Goal: Information Seeking & Learning: Find specific fact

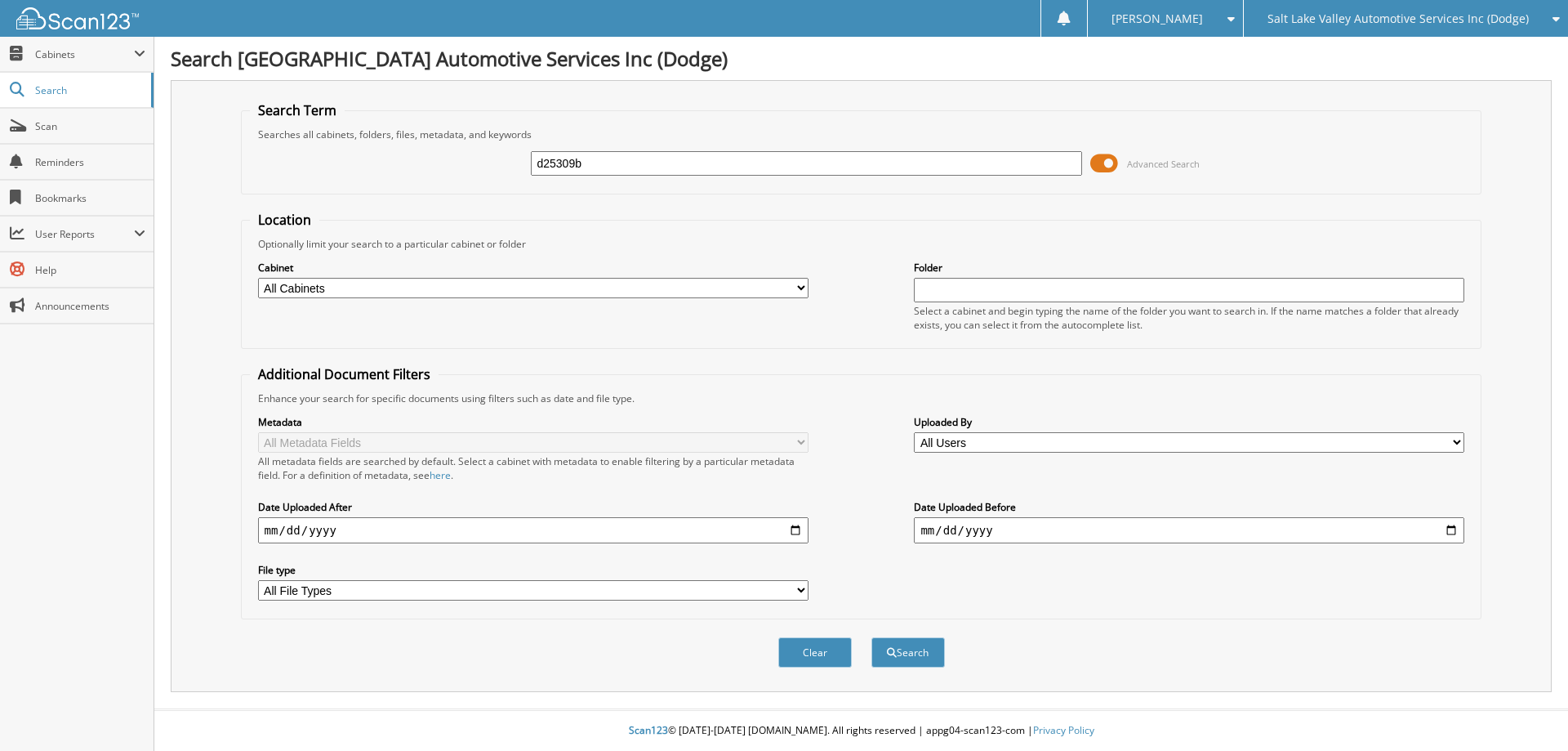
type input "d25309b"
click at [871, 638] on button "Search" at bounding box center [908, 653] width 73 height 30
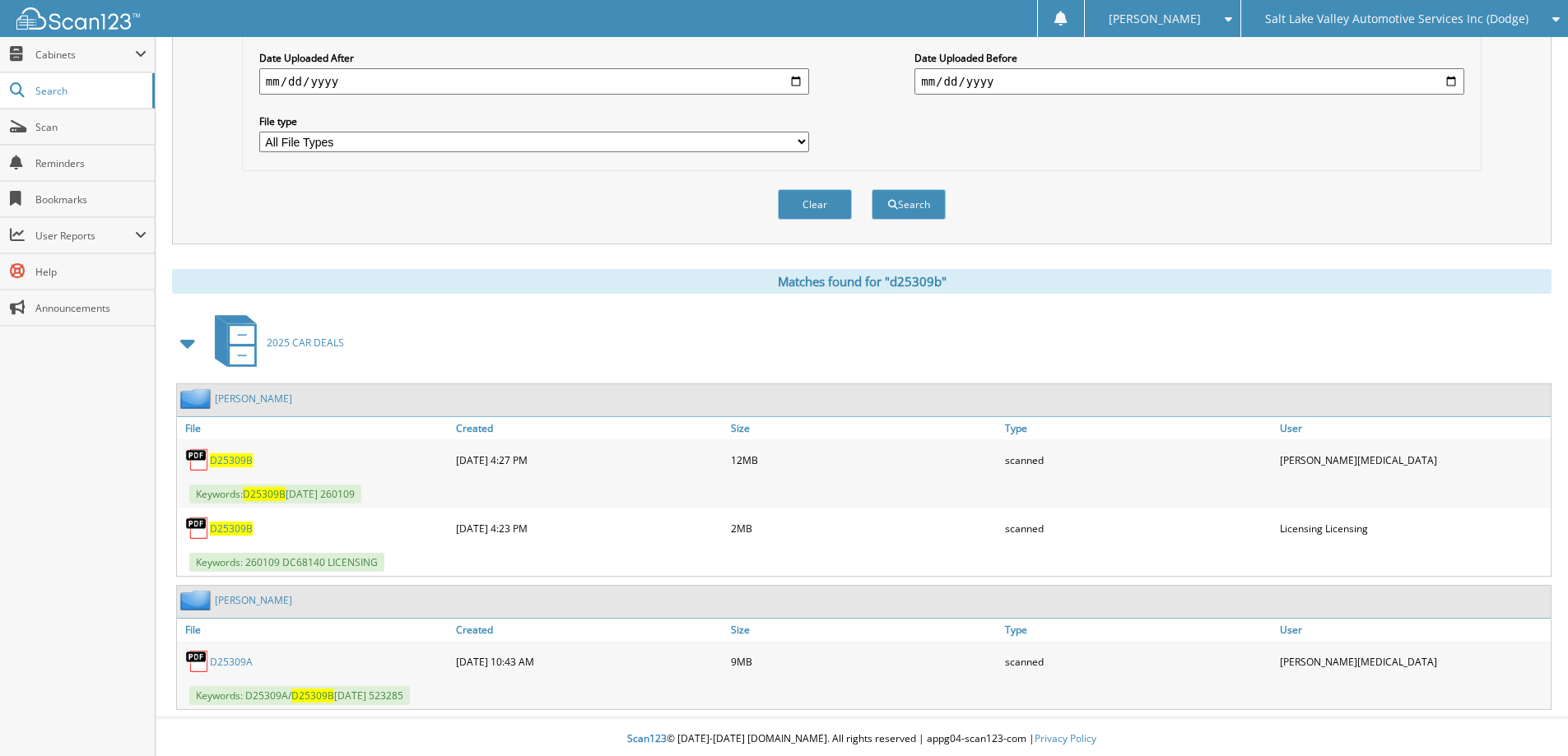
scroll to position [456, 0]
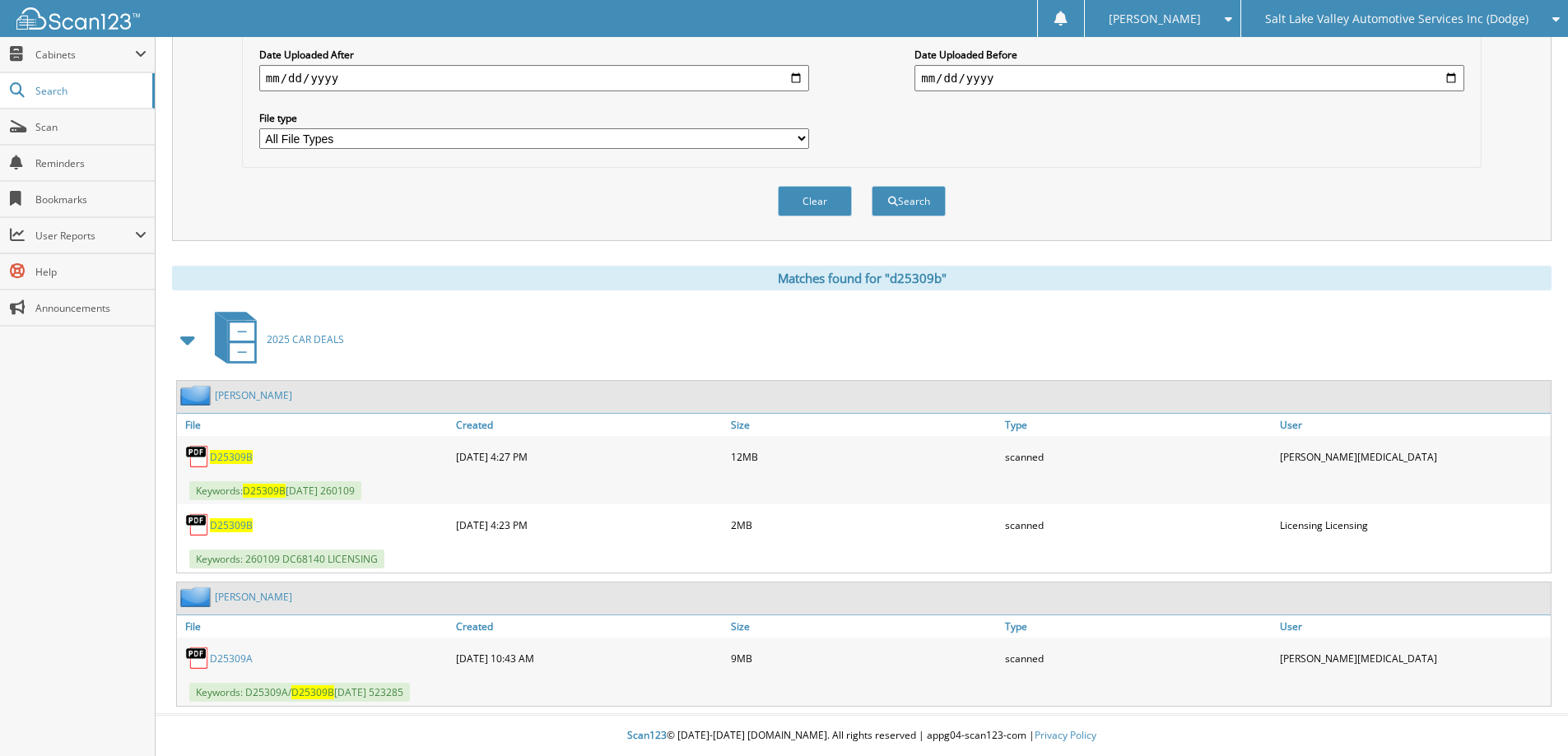
click at [217, 452] on span "D25309B" at bounding box center [231, 456] width 43 height 14
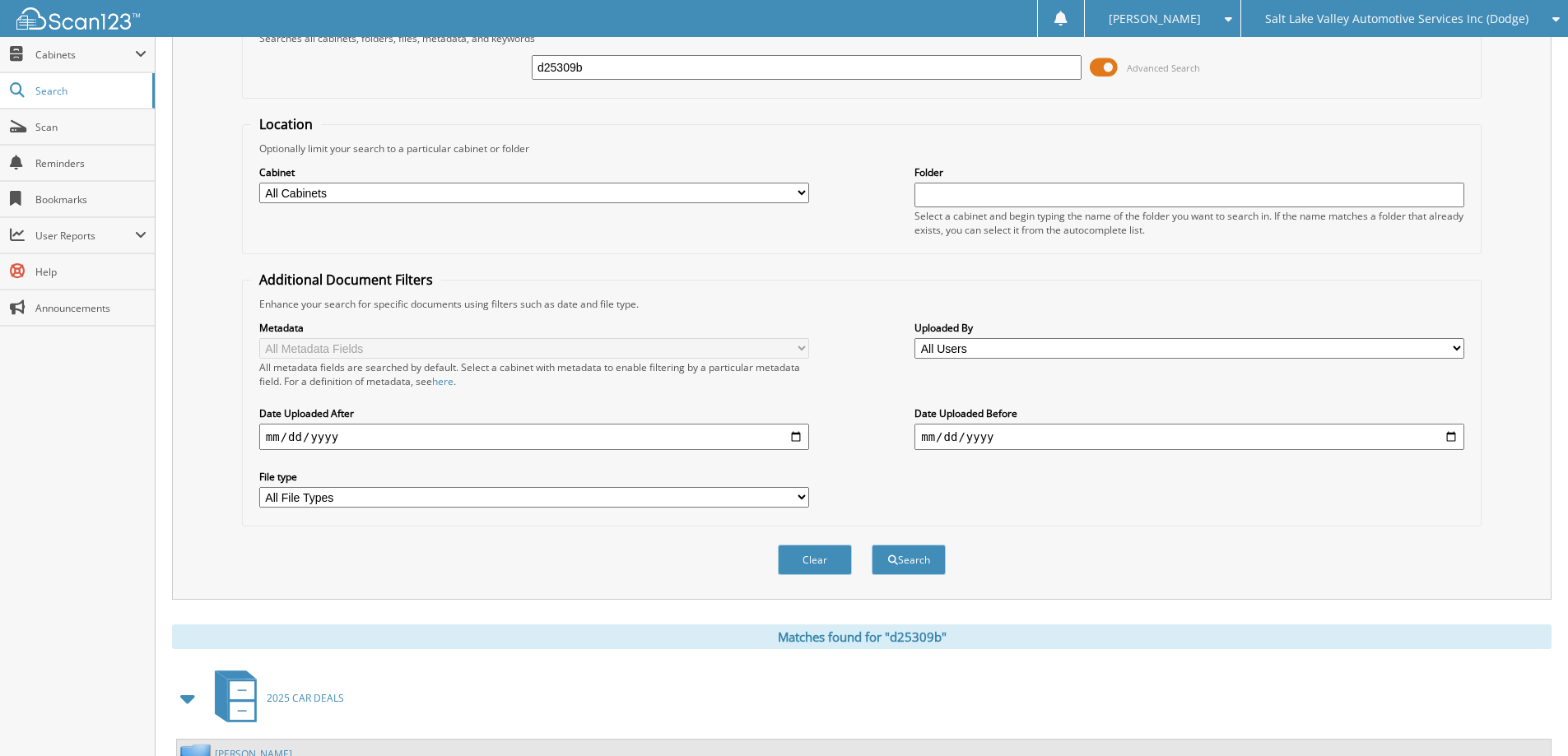
scroll to position [0, 0]
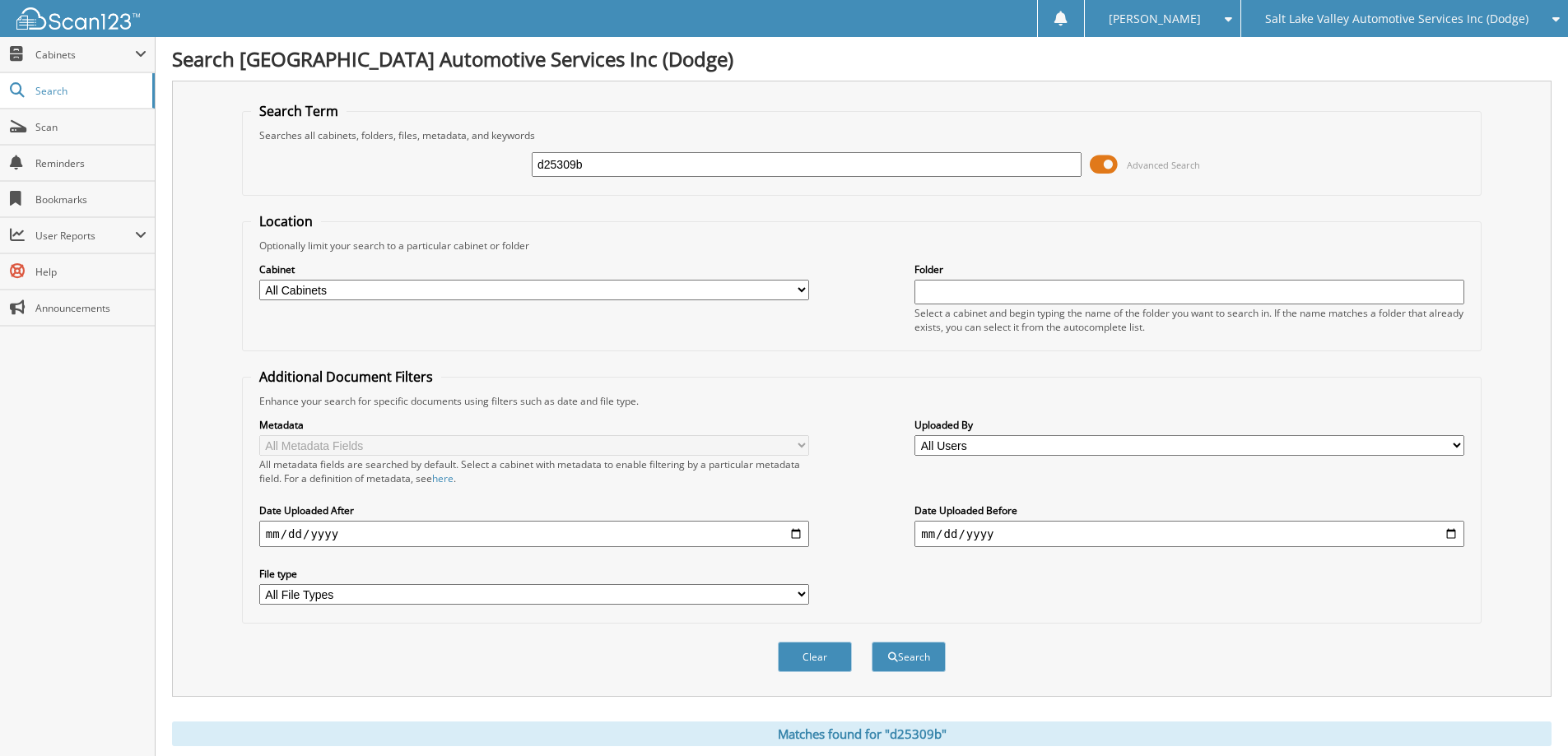
click at [645, 156] on input "d25309b" at bounding box center [806, 164] width 550 height 24
type input "J25110A"
click at [871, 642] on button "Search" at bounding box center [908, 657] width 74 height 30
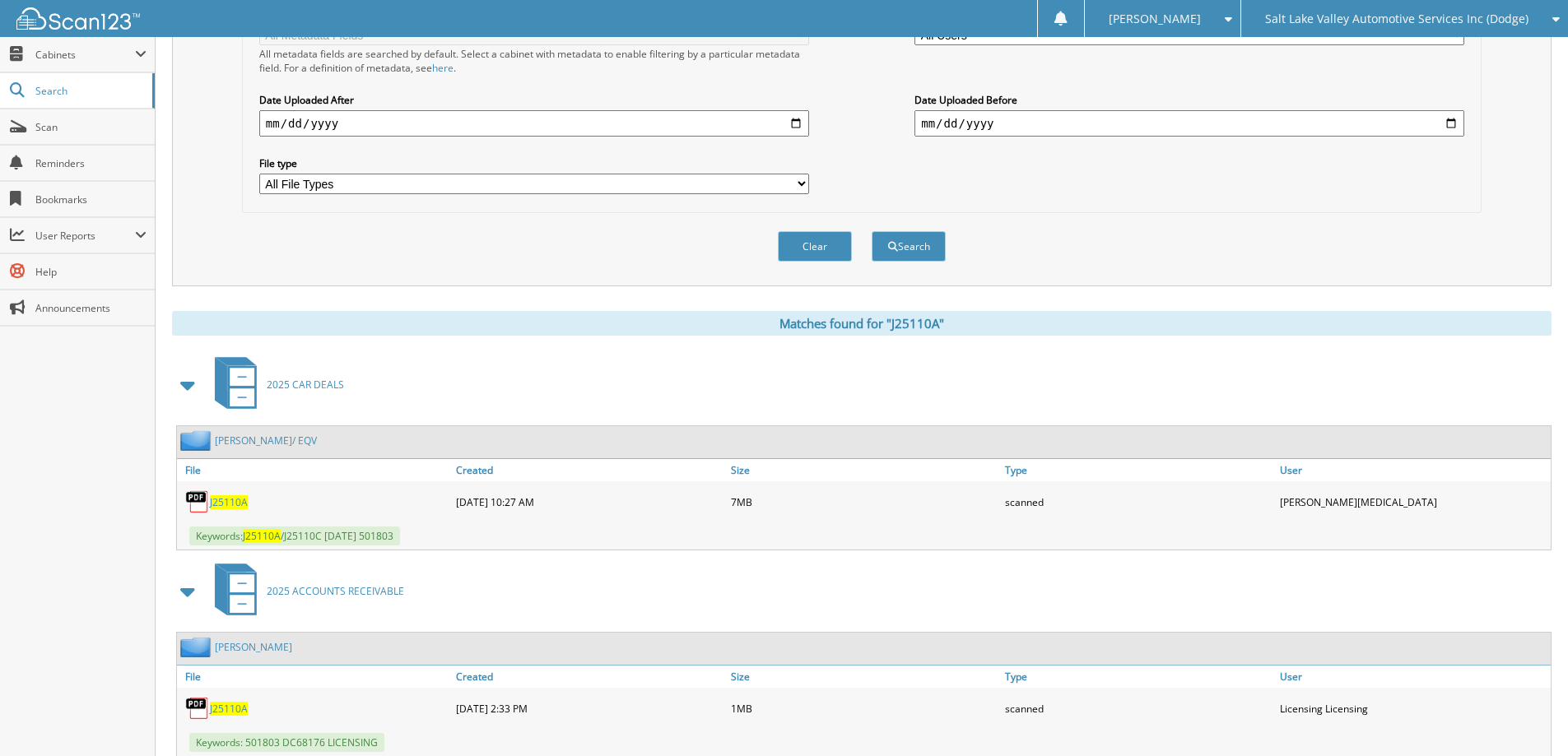
scroll to position [411, 0]
click at [222, 494] on link "J25110A" at bounding box center [228, 501] width 38 height 14
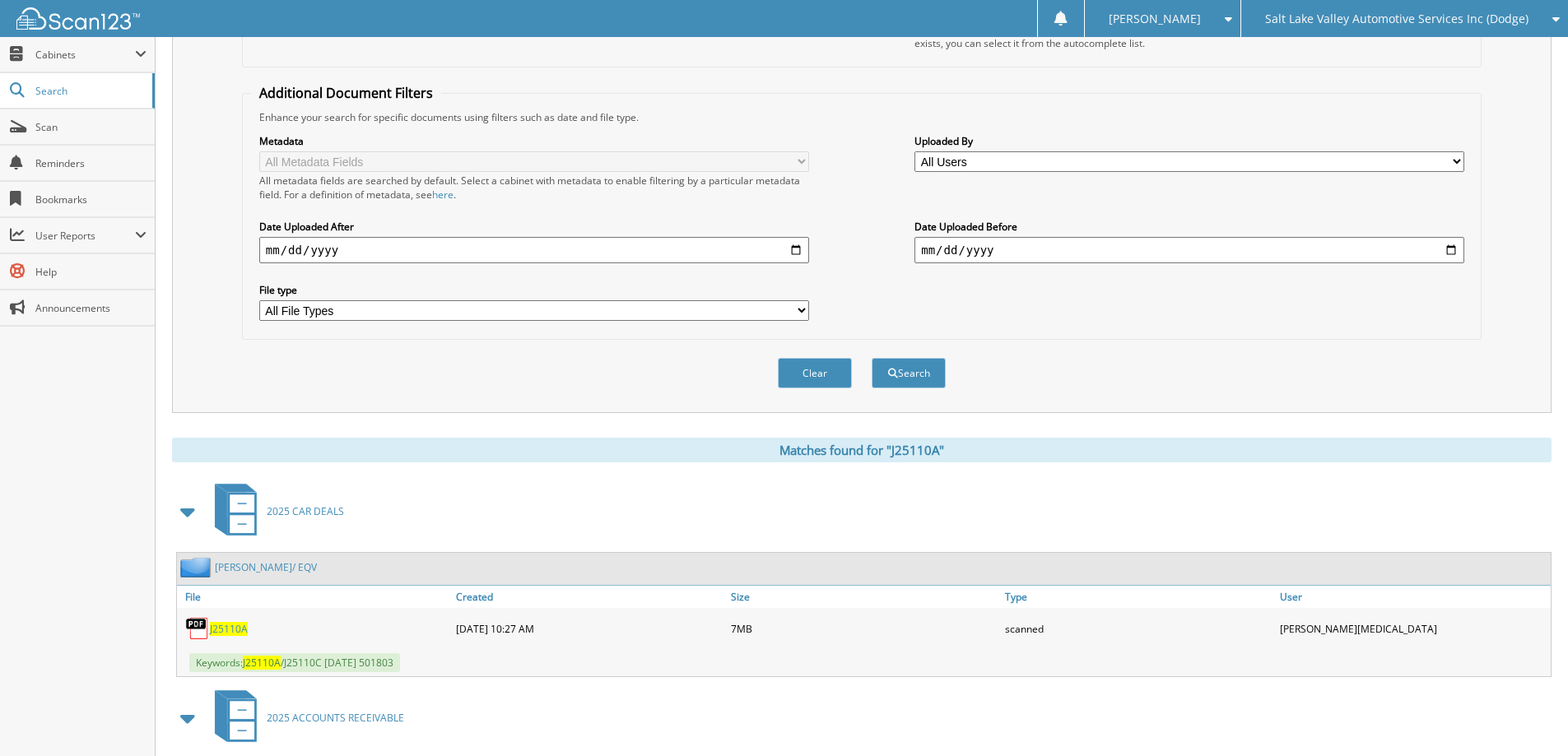
scroll to position [0, 0]
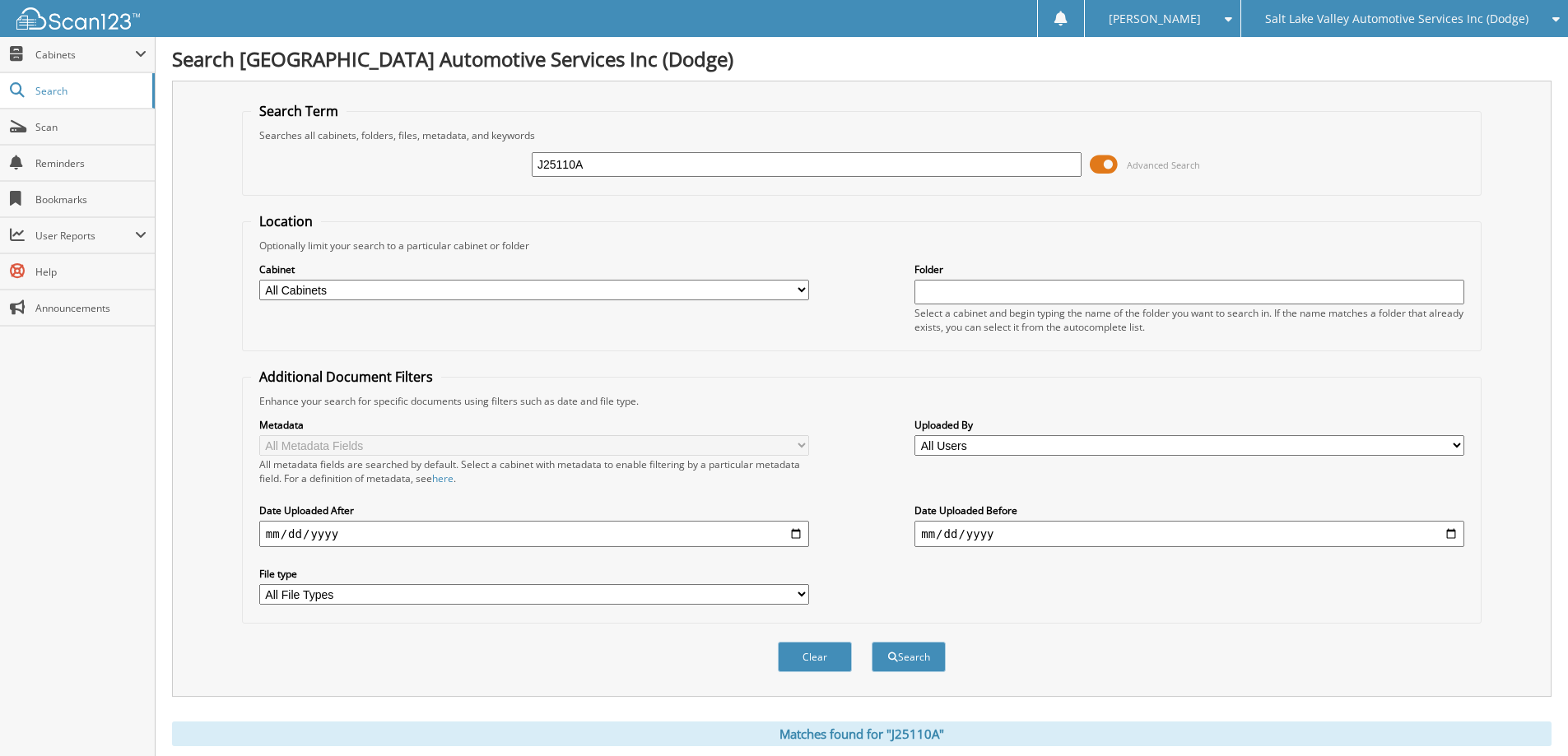
click at [771, 166] on input "J25110A" at bounding box center [806, 164] width 550 height 24
type input "J25532A"
click at [871, 642] on button "Search" at bounding box center [908, 657] width 74 height 30
click at [886, 154] on input "J25532A" at bounding box center [806, 164] width 550 height 24
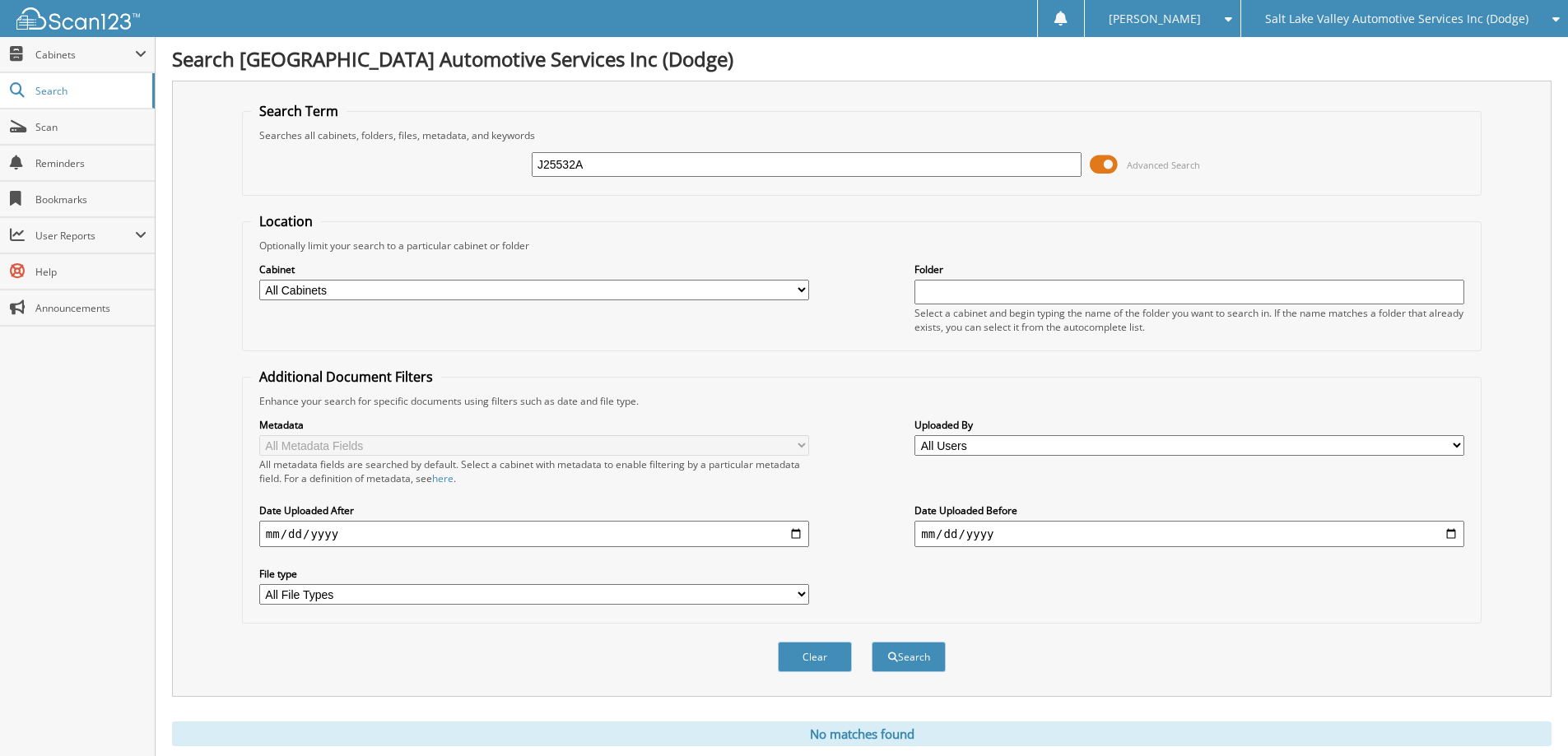
click at [886, 154] on input "J25532A" at bounding box center [806, 164] width 550 height 24
type input "R5275A"
click at [871, 642] on button "Search" at bounding box center [908, 657] width 74 height 30
click at [591, 164] on input "R5275A" at bounding box center [806, 164] width 550 height 24
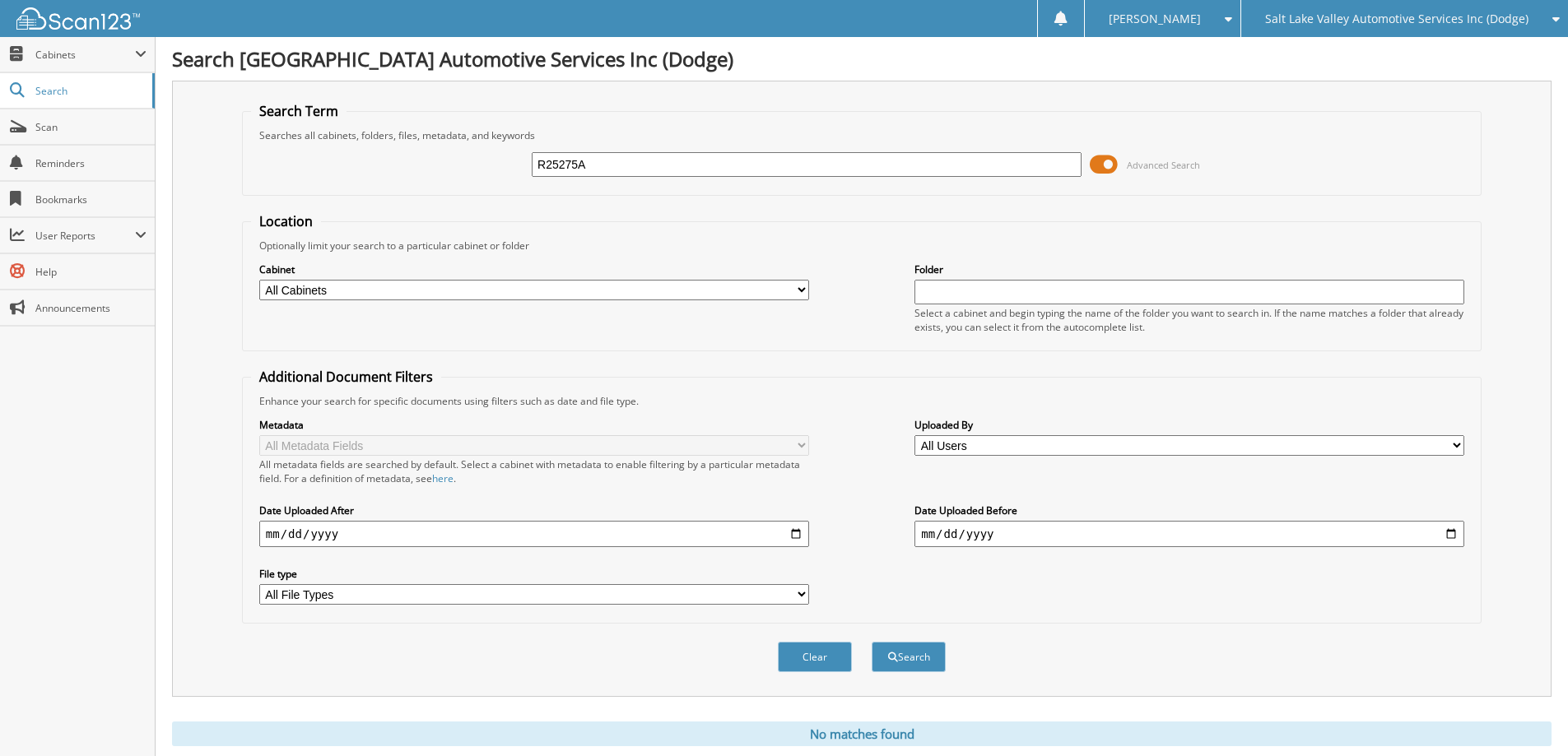
type input "R25275A"
click at [871, 642] on button "Search" at bounding box center [908, 657] width 74 height 30
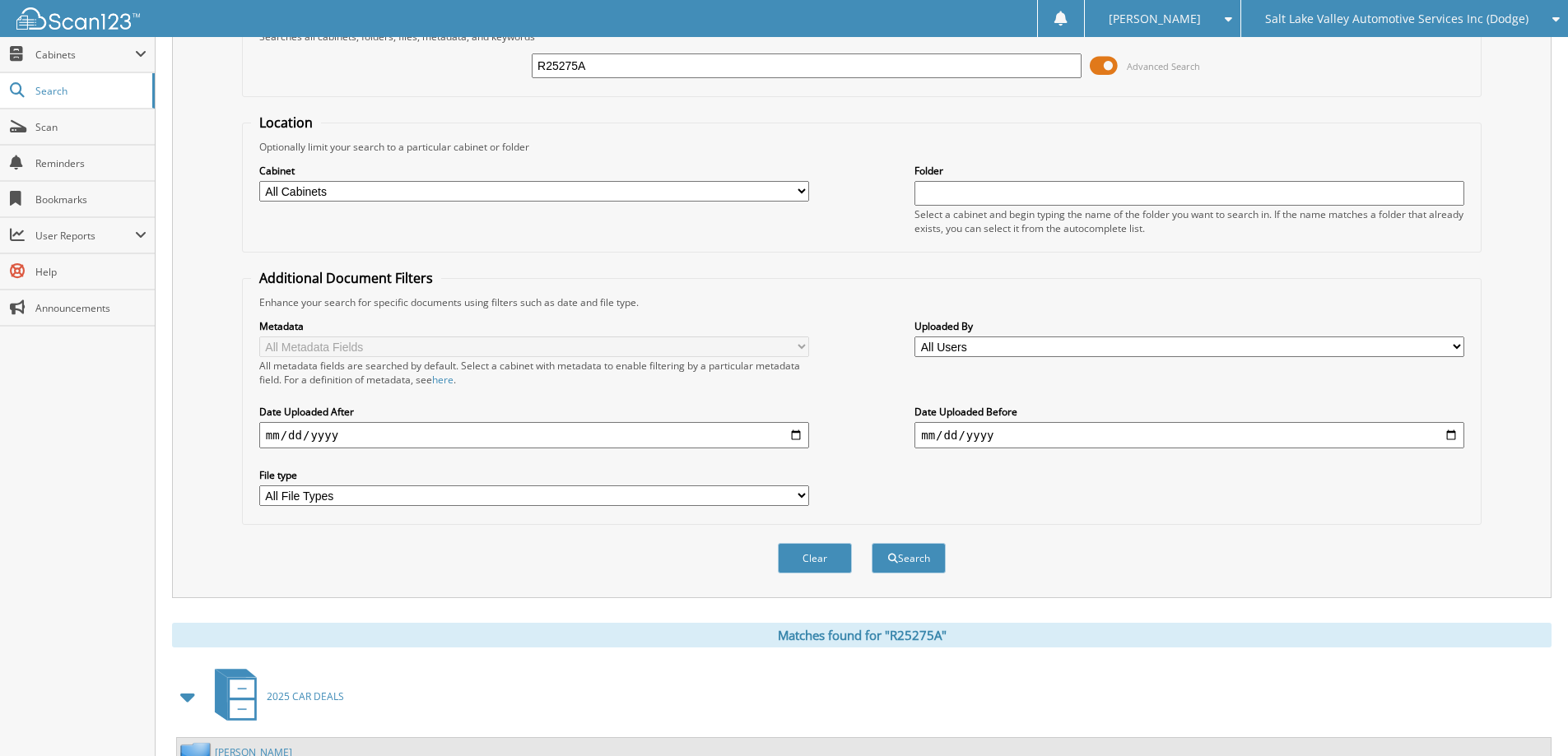
scroll to position [255, 0]
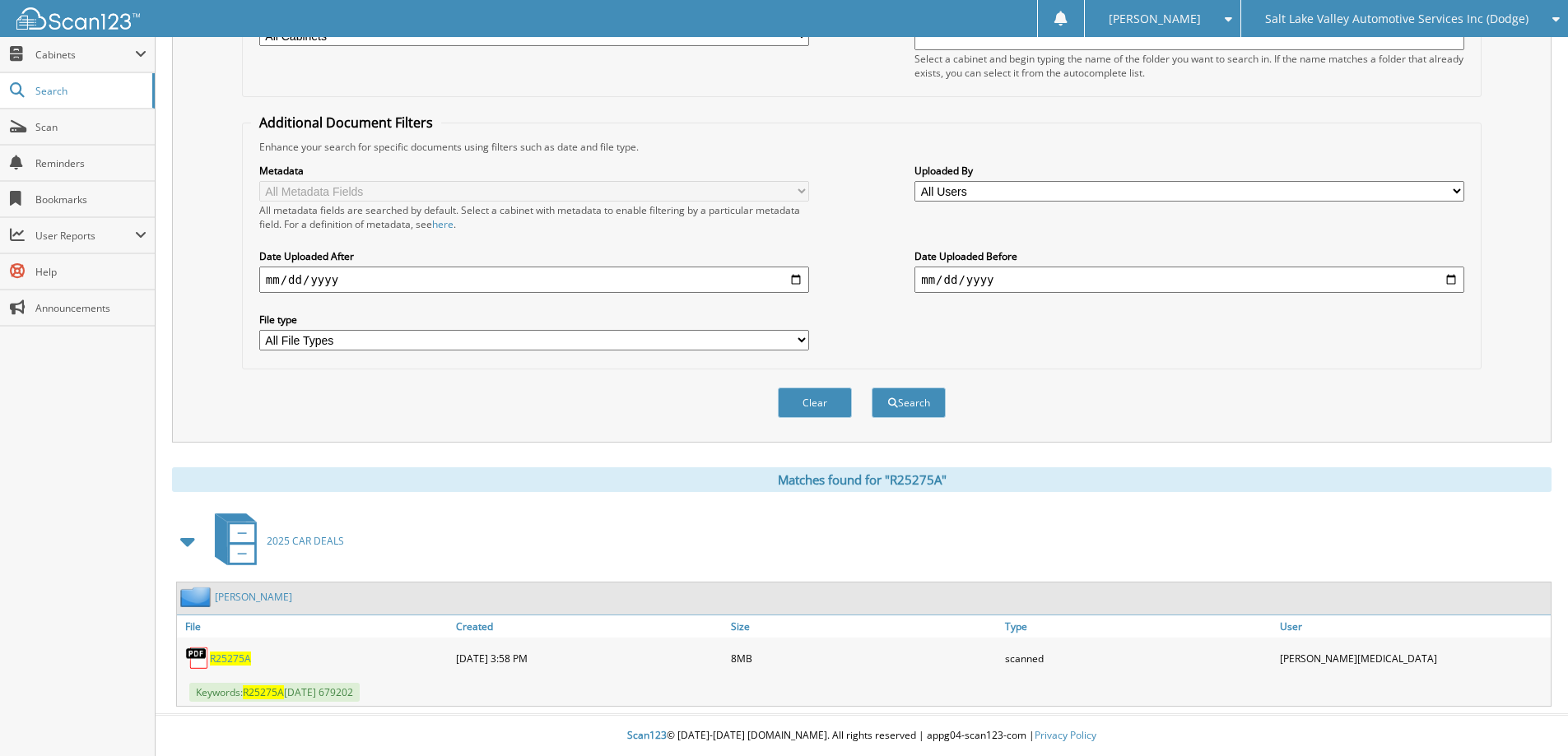
click at [238, 660] on span "R25275A" at bounding box center [230, 658] width 41 height 14
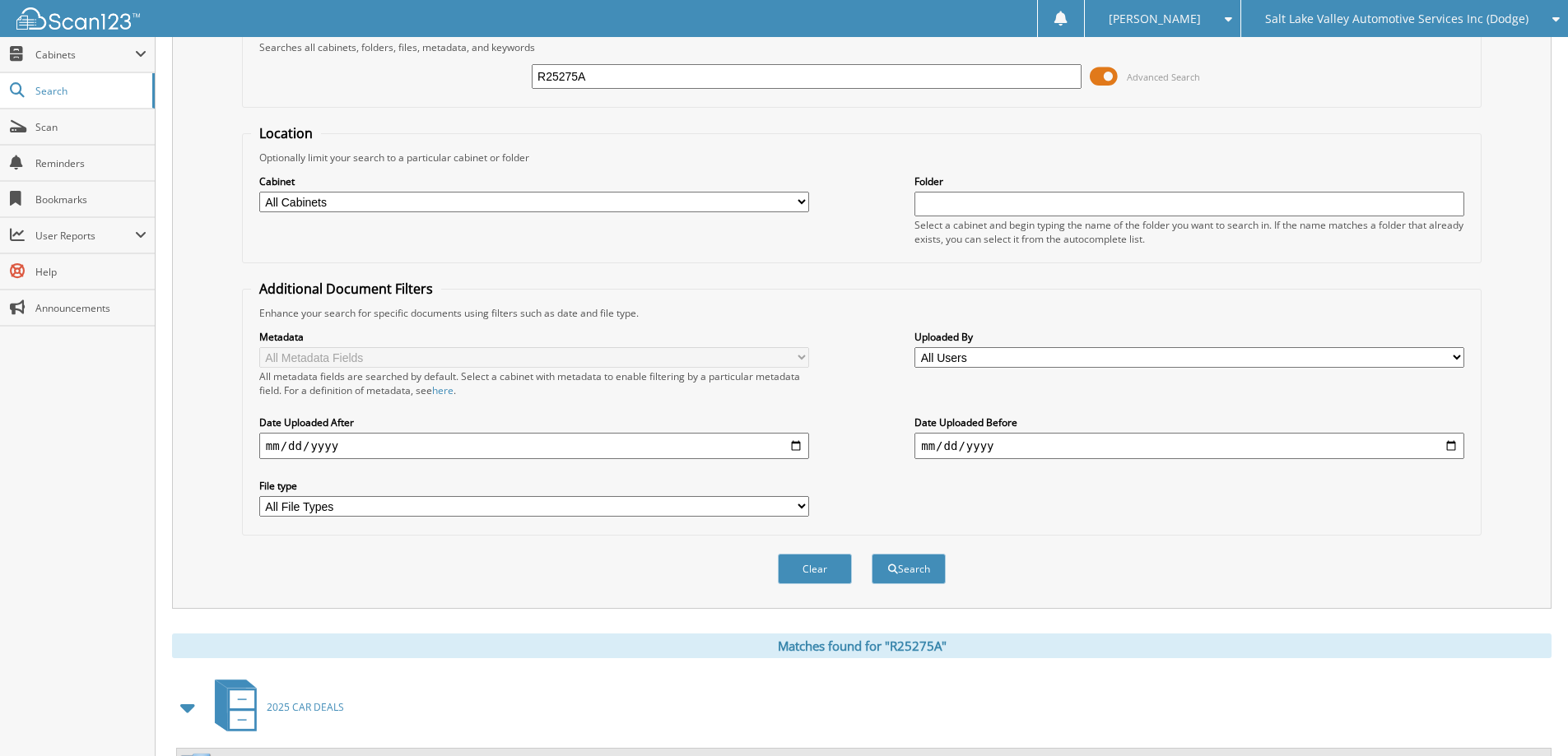
scroll to position [0, 0]
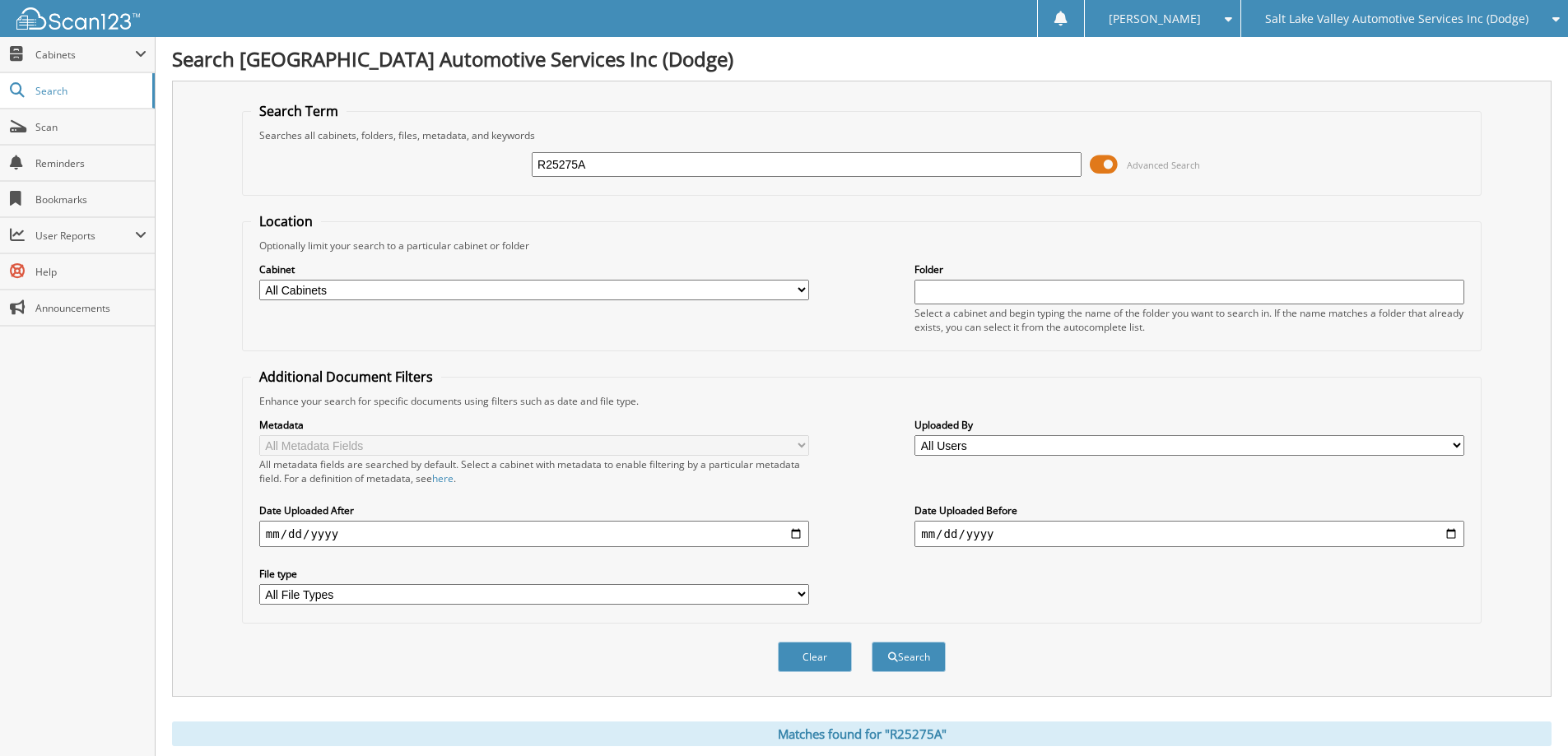
click at [867, 181] on div "R25275A Advanced Search" at bounding box center [861, 164] width 1221 height 44
click at [866, 170] on input "R25275A" at bounding box center [806, 164] width 550 height 24
type input "R25280A"
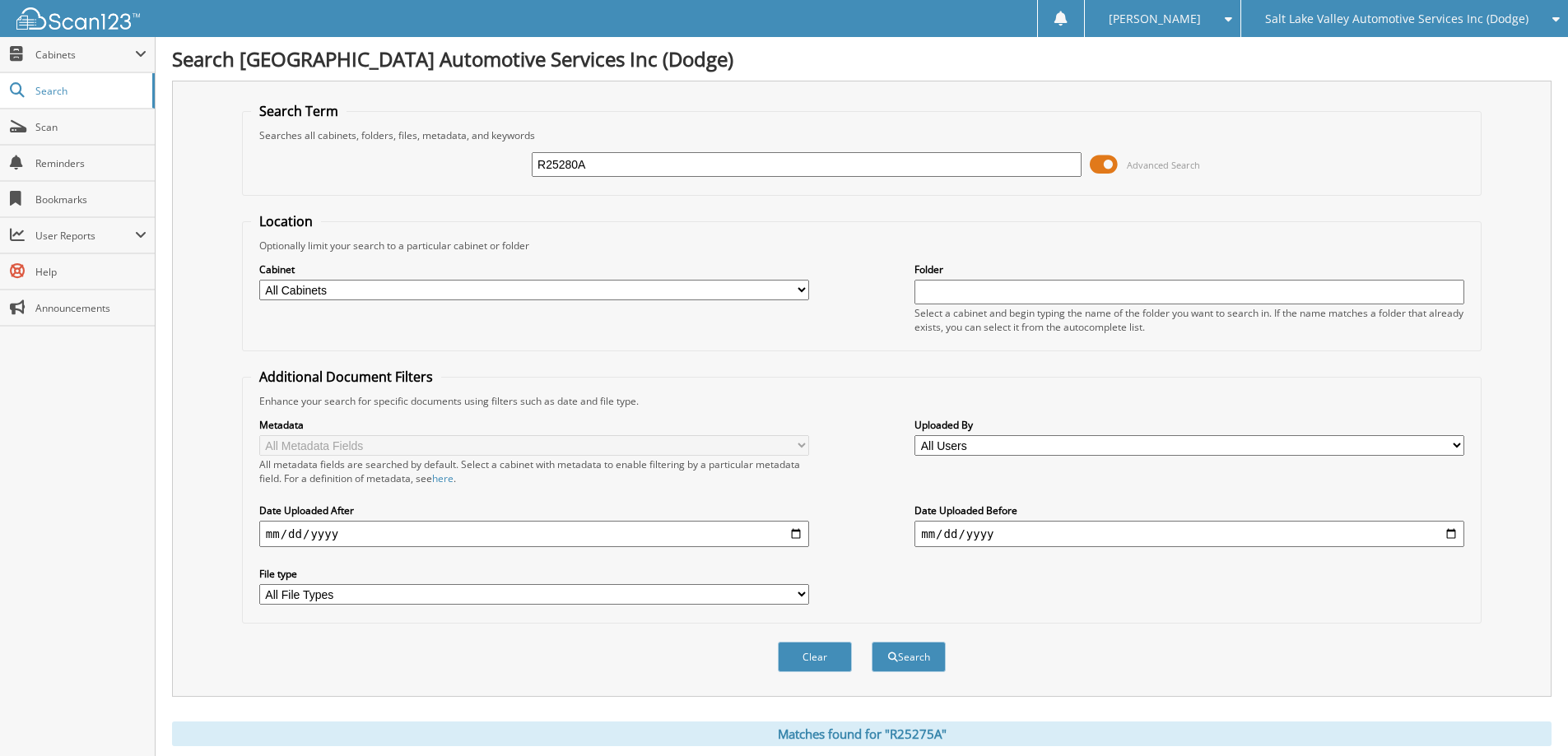
click at [871, 642] on button "Search" at bounding box center [908, 657] width 74 height 30
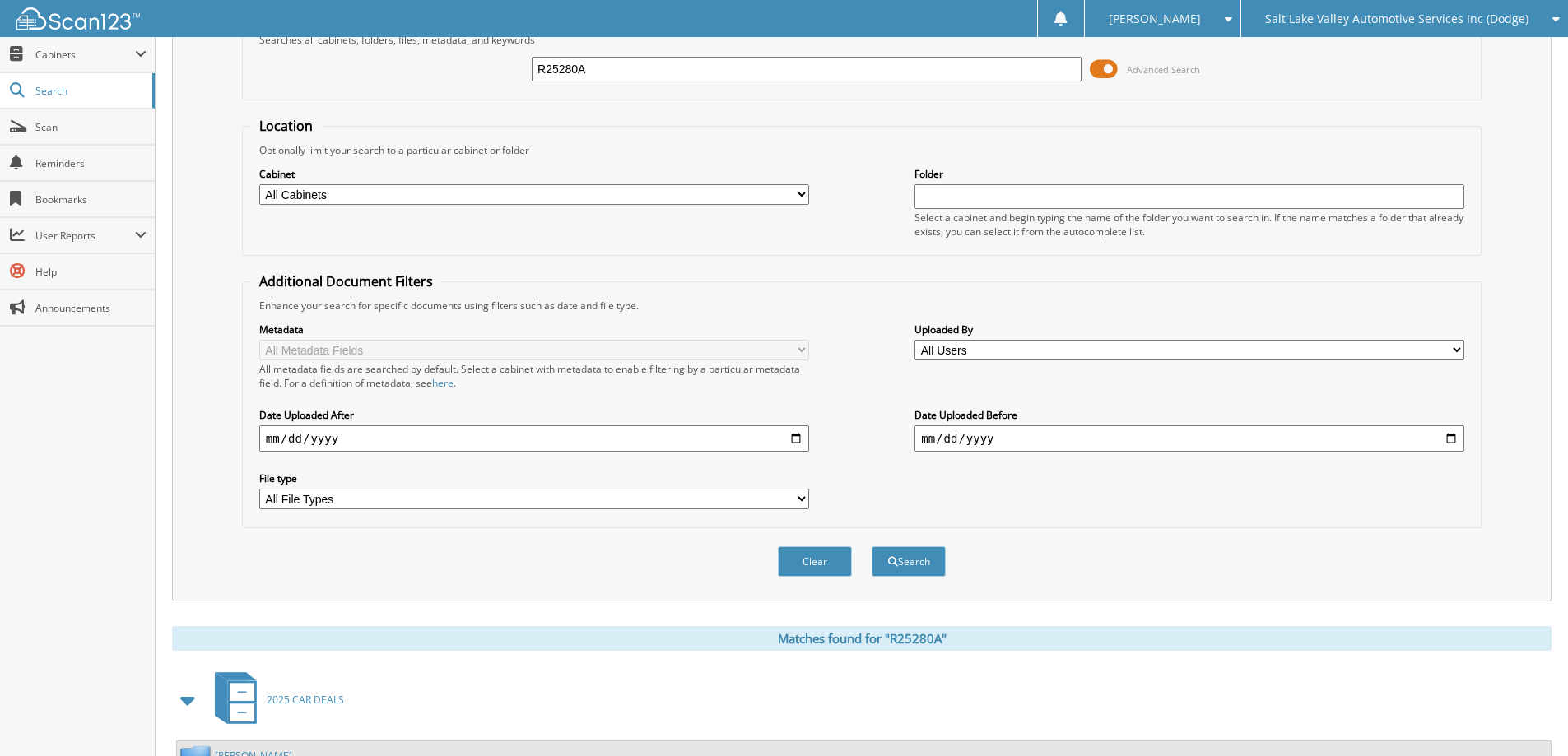
scroll to position [323, 0]
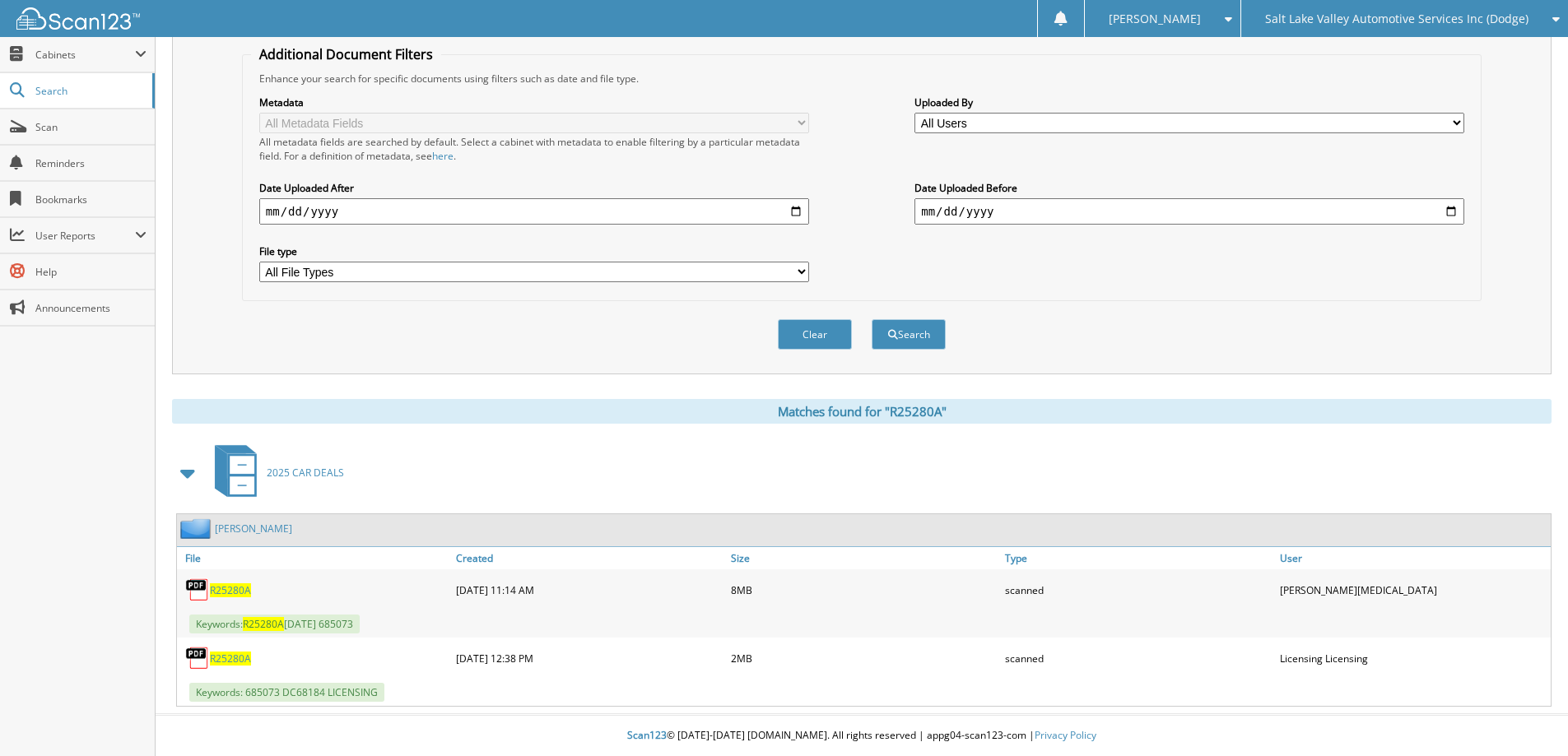
click at [236, 590] on span "R25280A" at bounding box center [230, 590] width 41 height 14
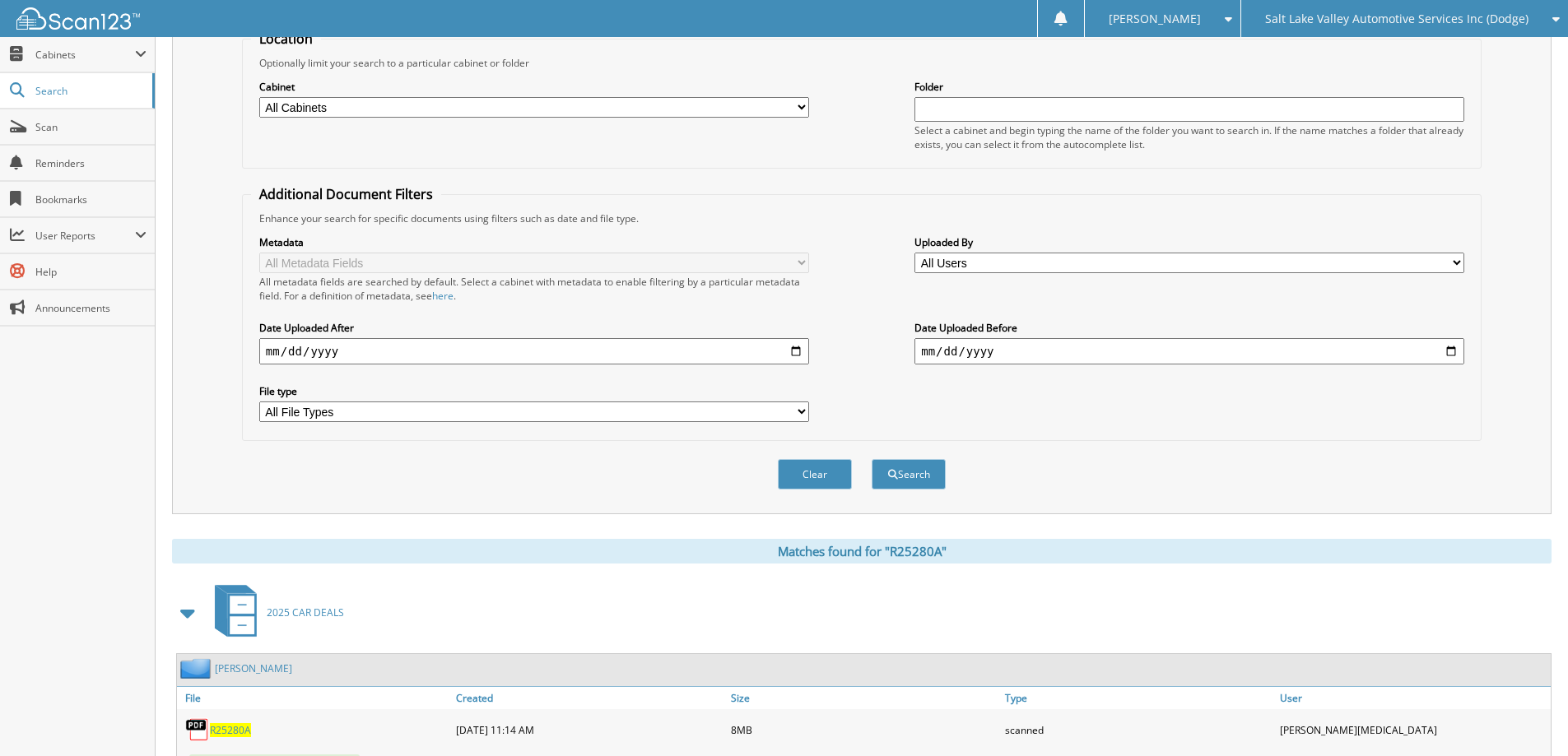
scroll to position [0, 0]
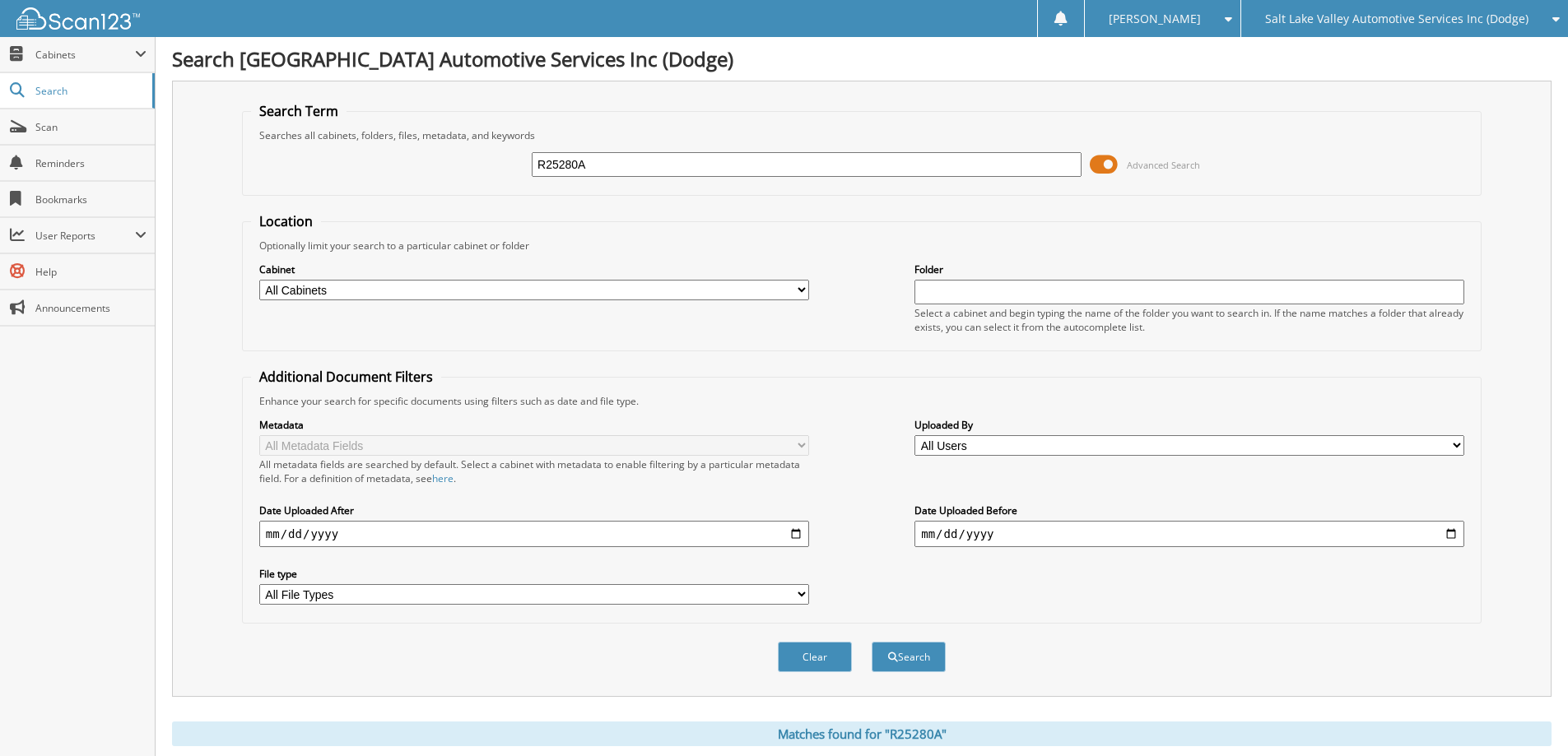
click at [757, 164] on input "R25280A" at bounding box center [806, 164] width 550 height 24
type input "R25281B"
click at [871, 642] on button "Search" at bounding box center [908, 657] width 74 height 30
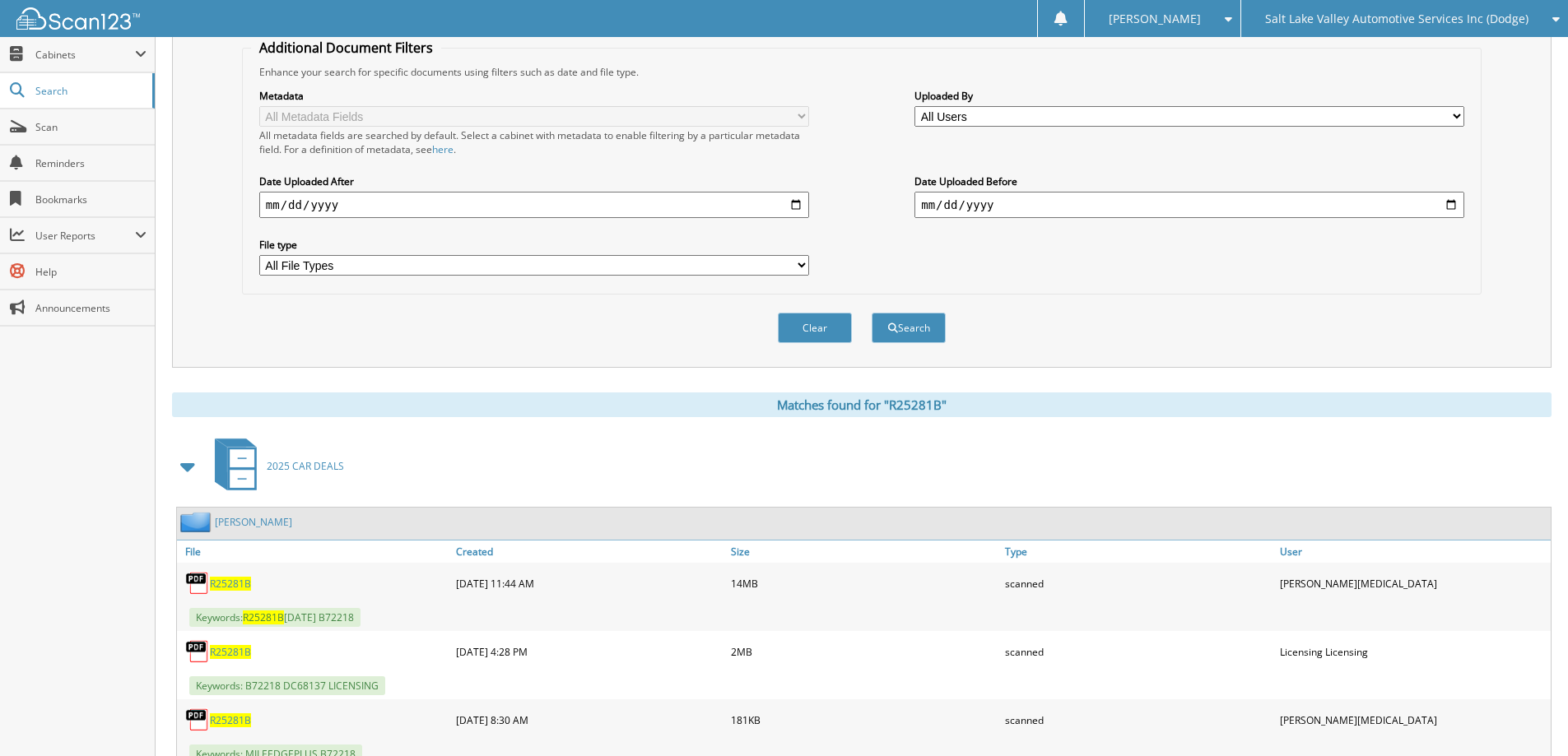
scroll to position [411, 0]
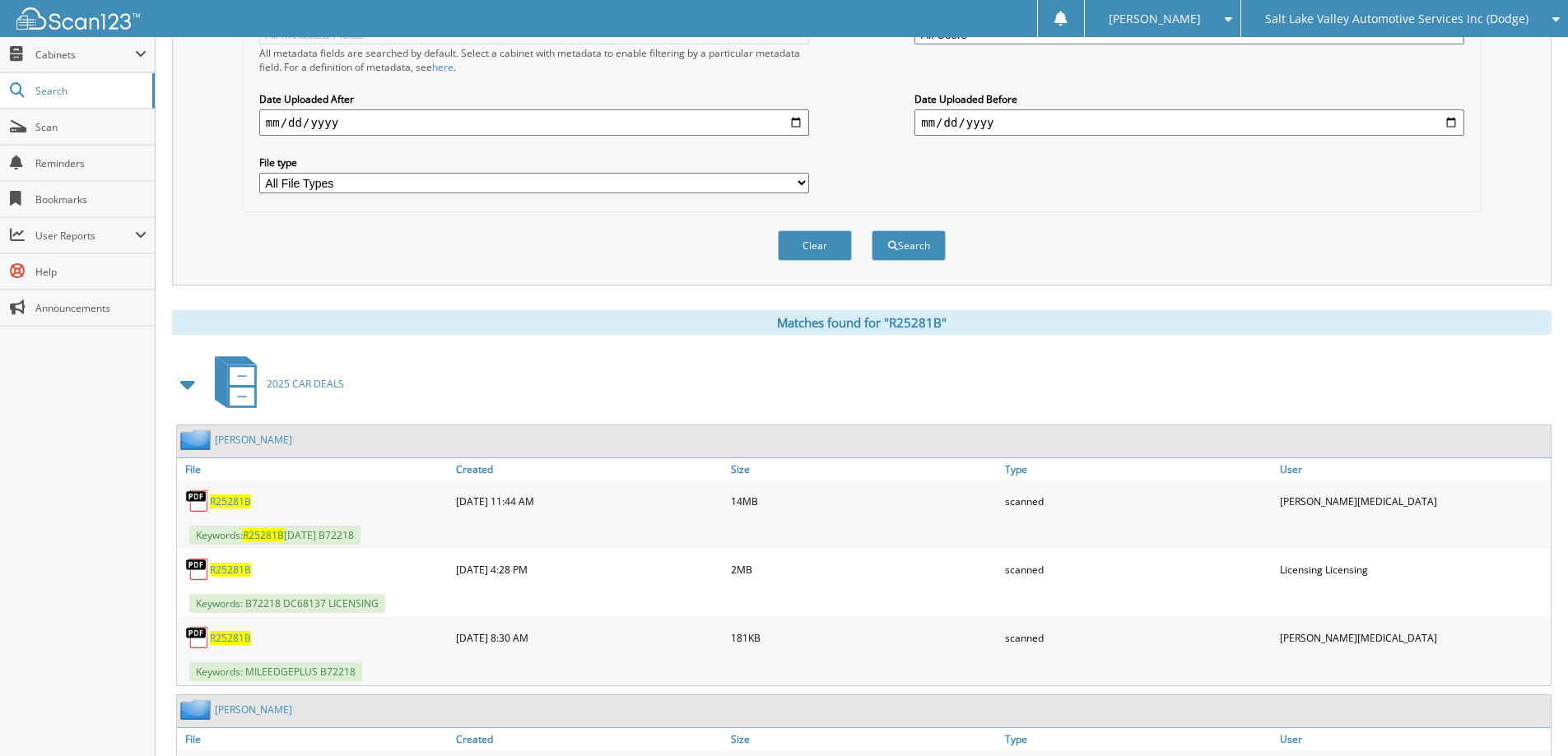
click at [238, 504] on span "R25281B" at bounding box center [230, 501] width 41 height 14
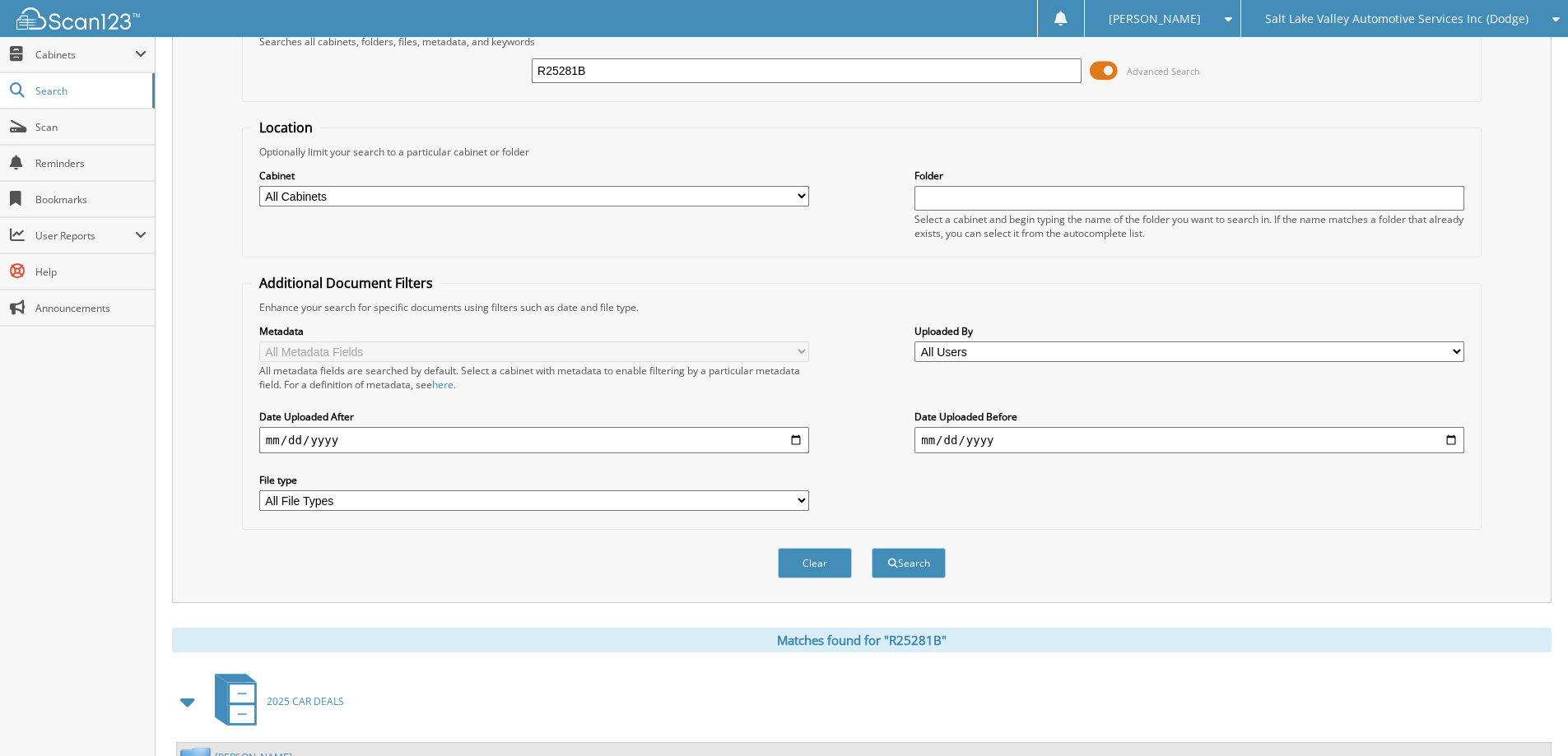
scroll to position [0, 0]
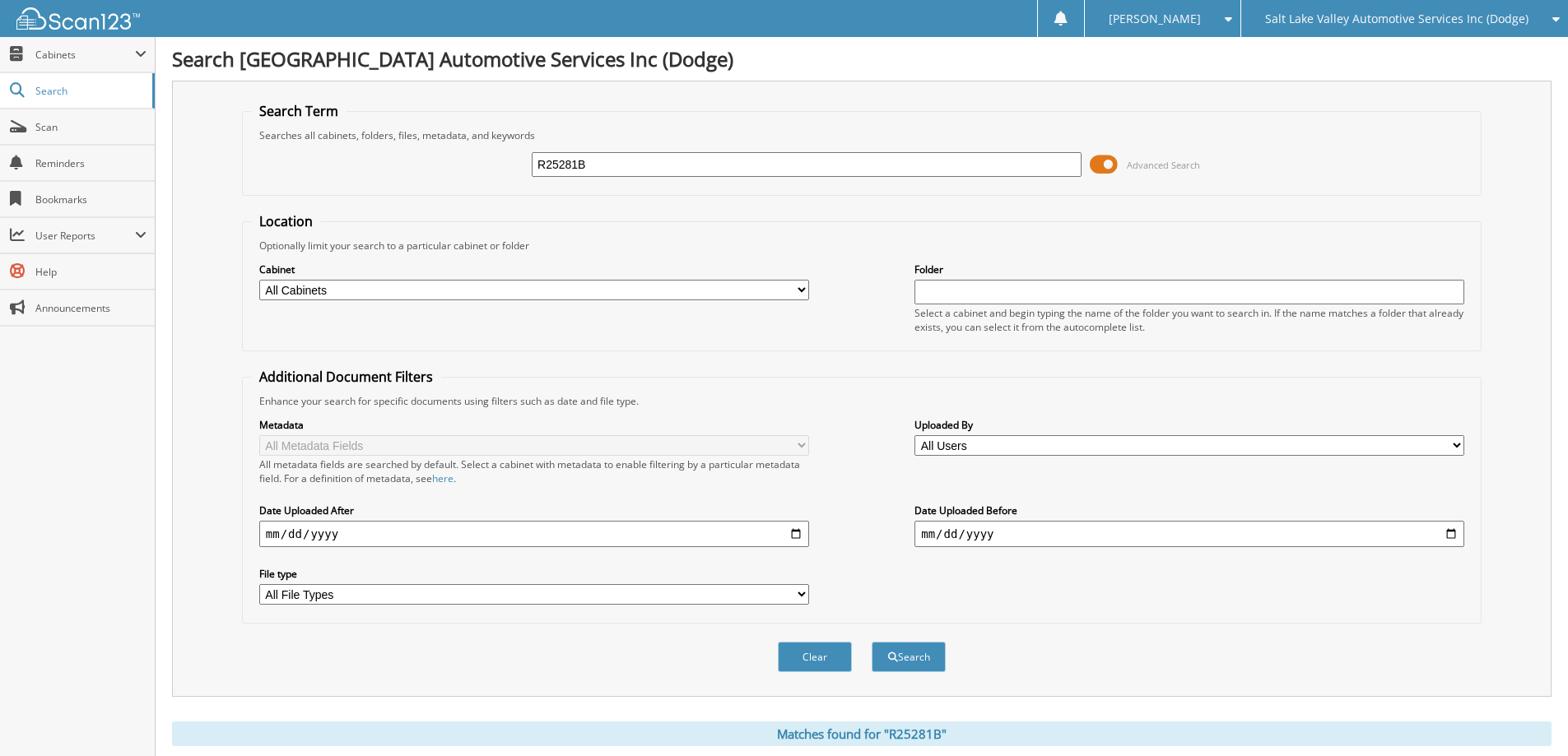
click at [672, 164] on input "R25281B" at bounding box center [806, 164] width 550 height 24
type input "R25282A"
click at [871, 642] on button "Search" at bounding box center [908, 657] width 74 height 30
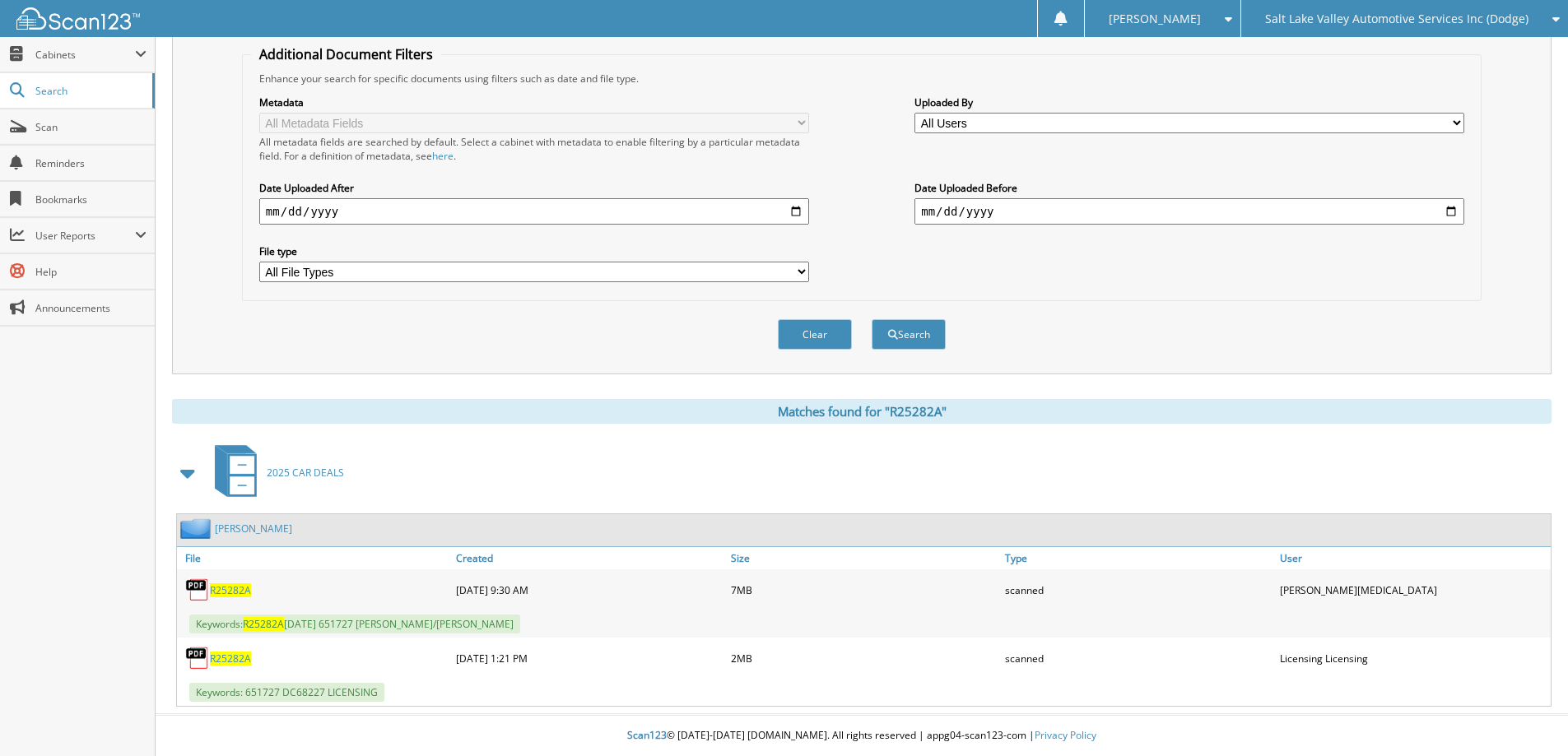
click at [230, 596] on span "R25282A" at bounding box center [230, 590] width 41 height 14
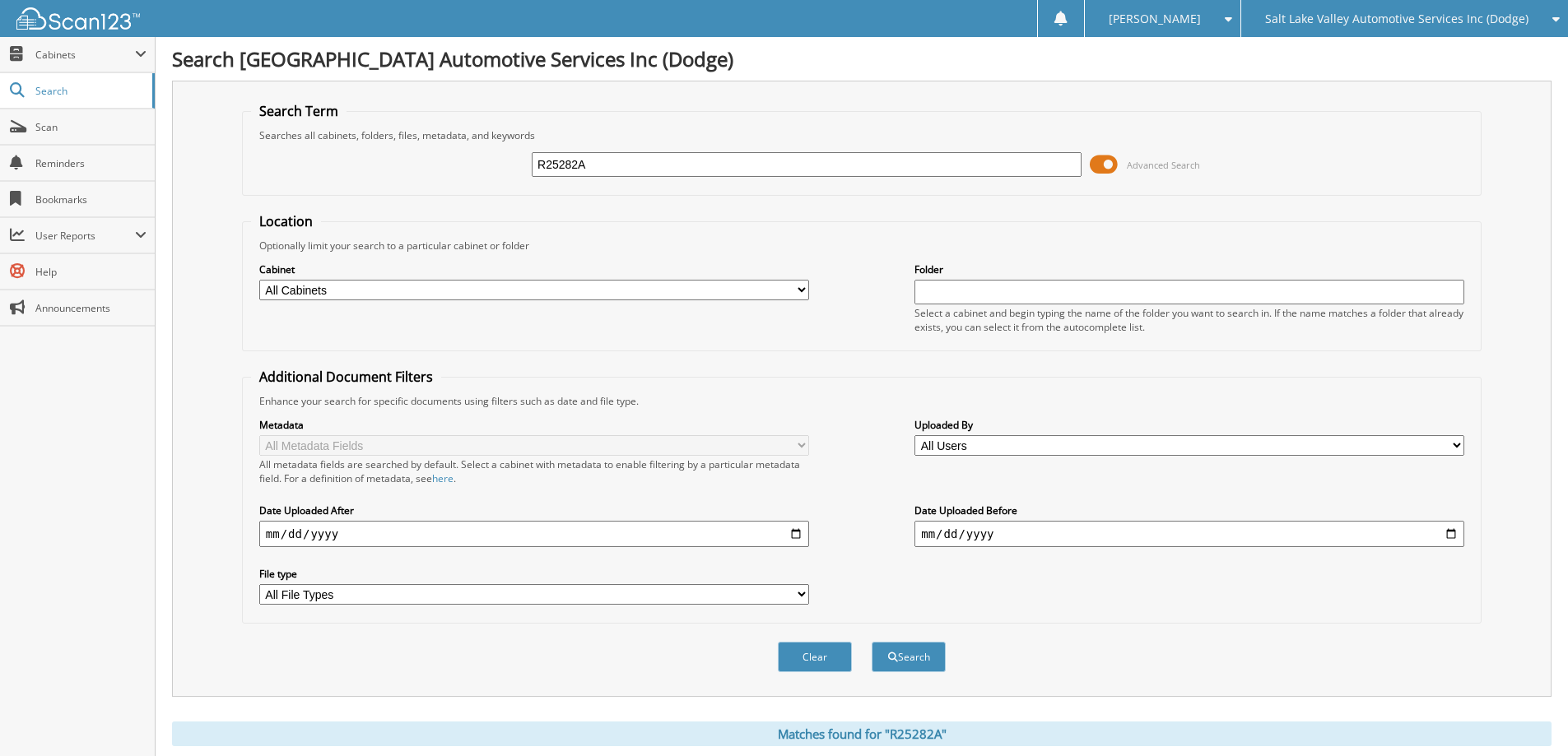
click at [766, 169] on input "R25282A" at bounding box center [806, 164] width 550 height 24
type input "R25324B"
click at [871, 642] on button "Search" at bounding box center [908, 657] width 74 height 30
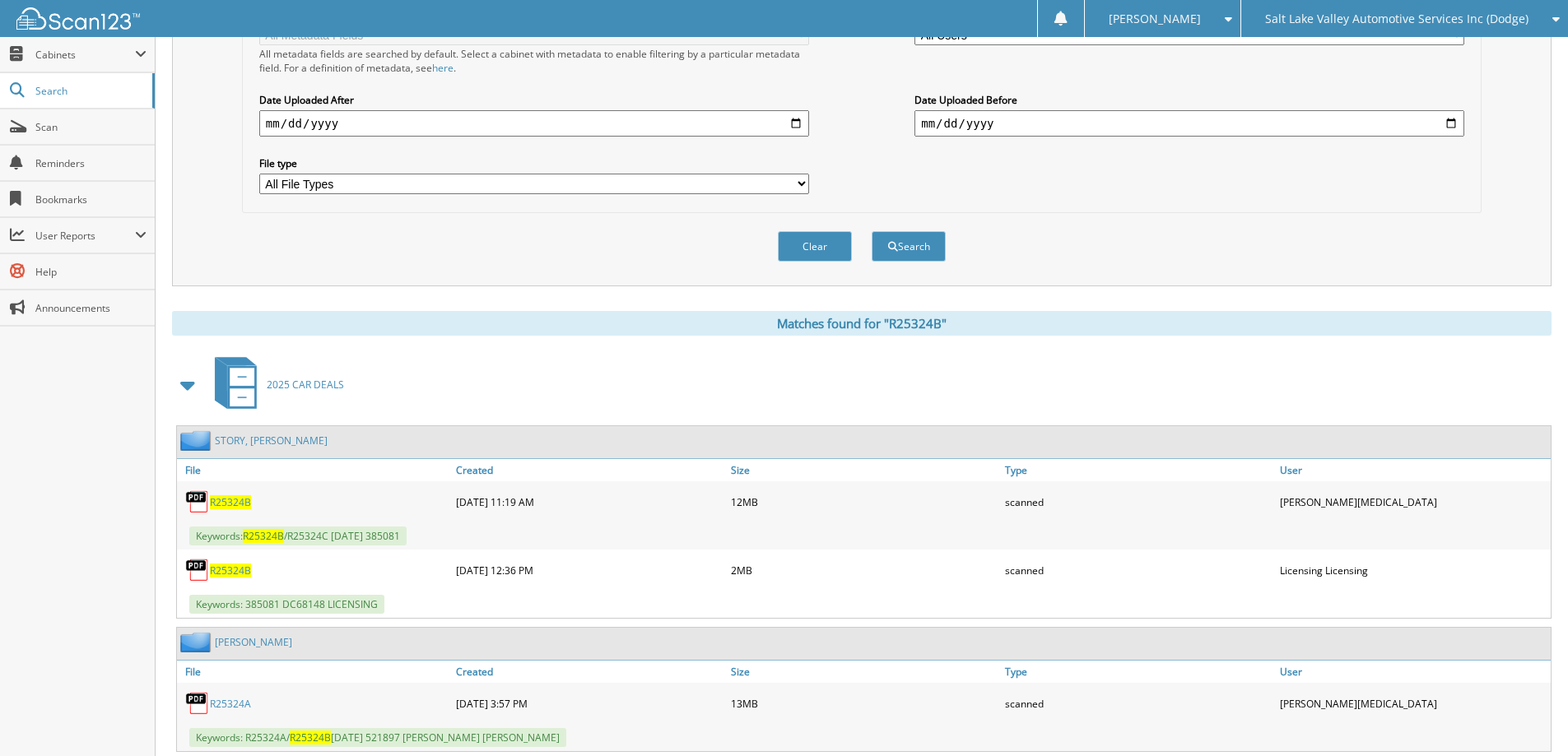
scroll to position [411, 0]
click at [237, 502] on span "R25324B" at bounding box center [230, 501] width 41 height 14
click at [210, 494] on link "R25324B" at bounding box center [230, 501] width 41 height 14
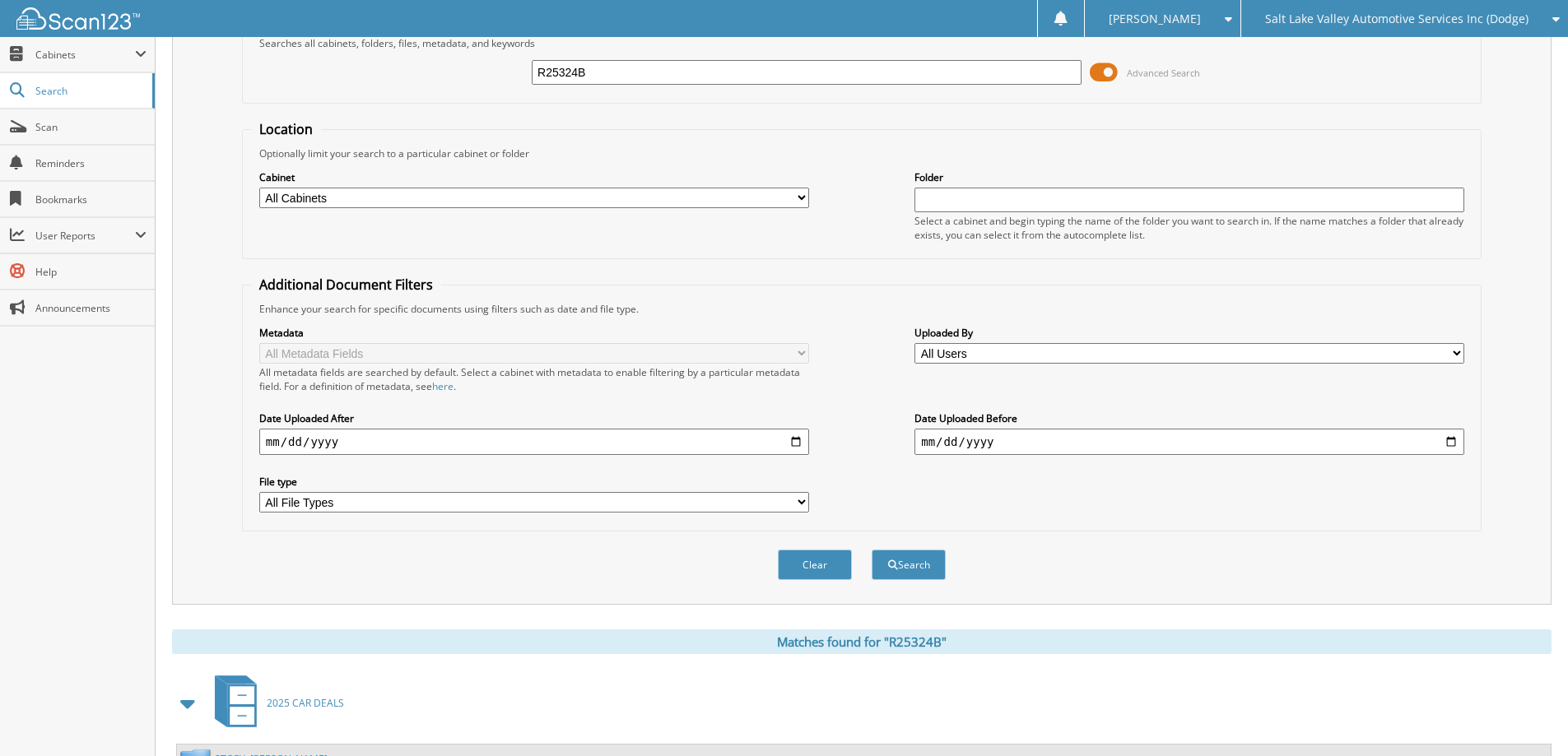
scroll to position [0, 0]
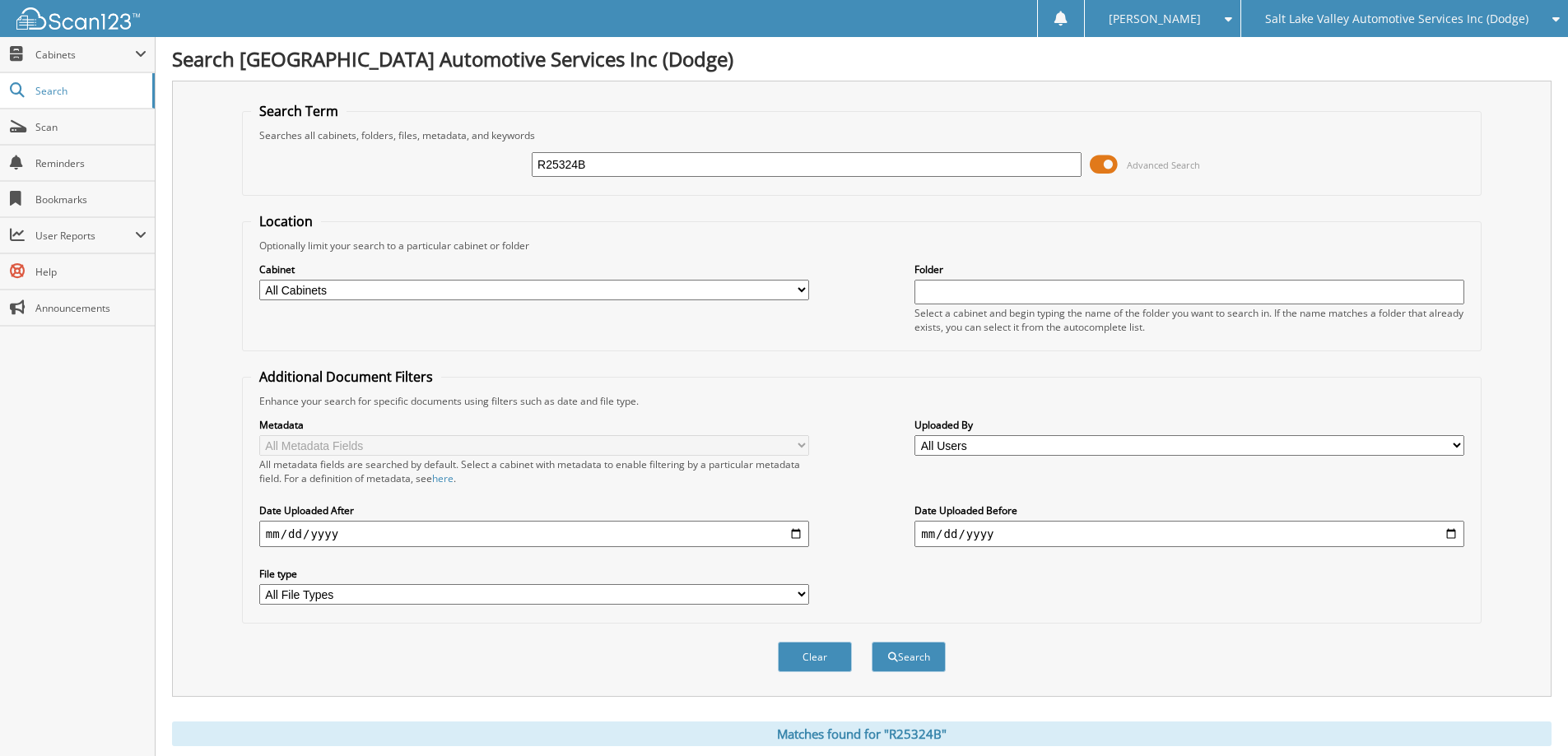
click at [698, 164] on input "R25324B" at bounding box center [806, 164] width 550 height 24
type input "R25485A"
click at [871, 642] on button "Search" at bounding box center [908, 657] width 74 height 30
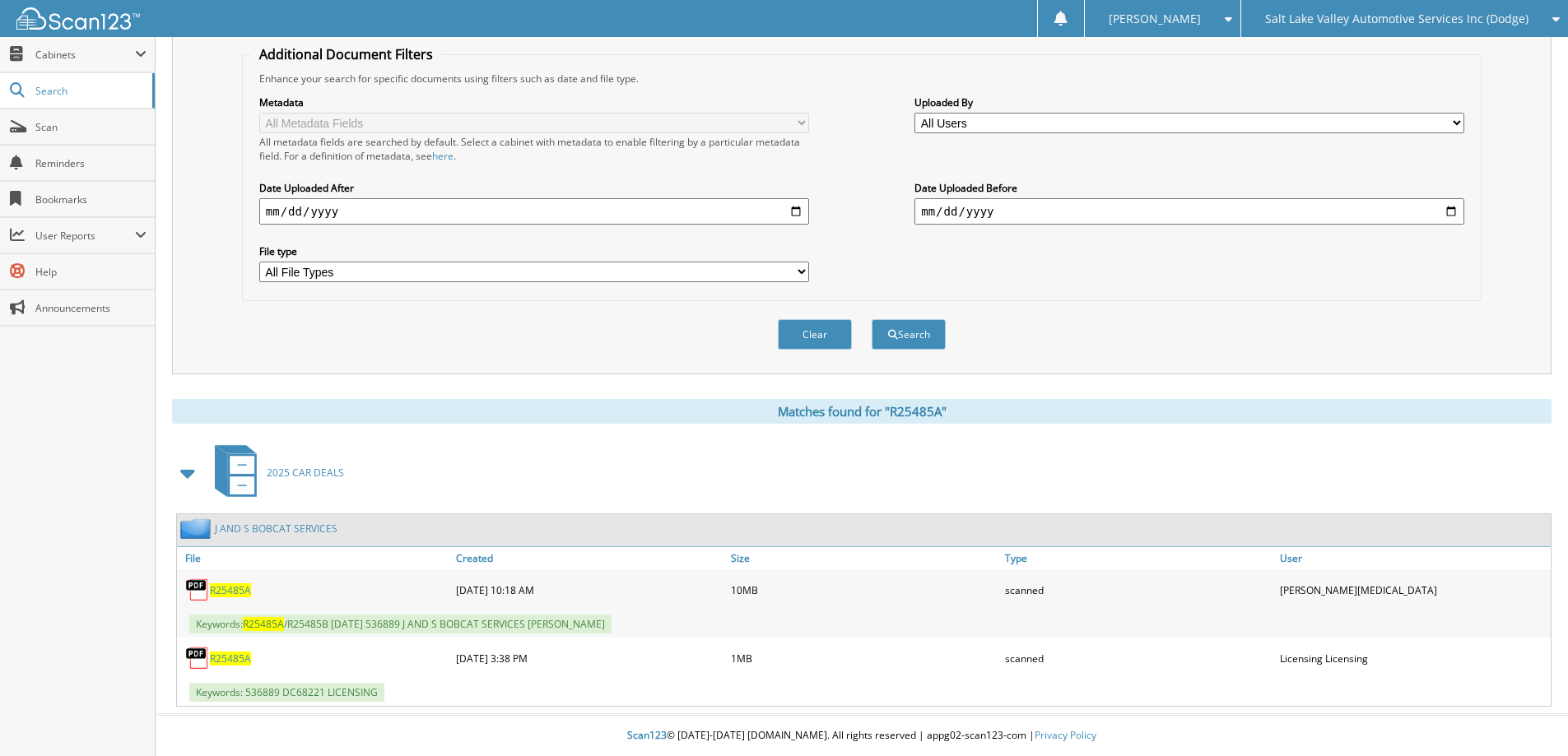
scroll to position [323, 0]
click at [237, 586] on span "R25485A" at bounding box center [230, 590] width 41 height 14
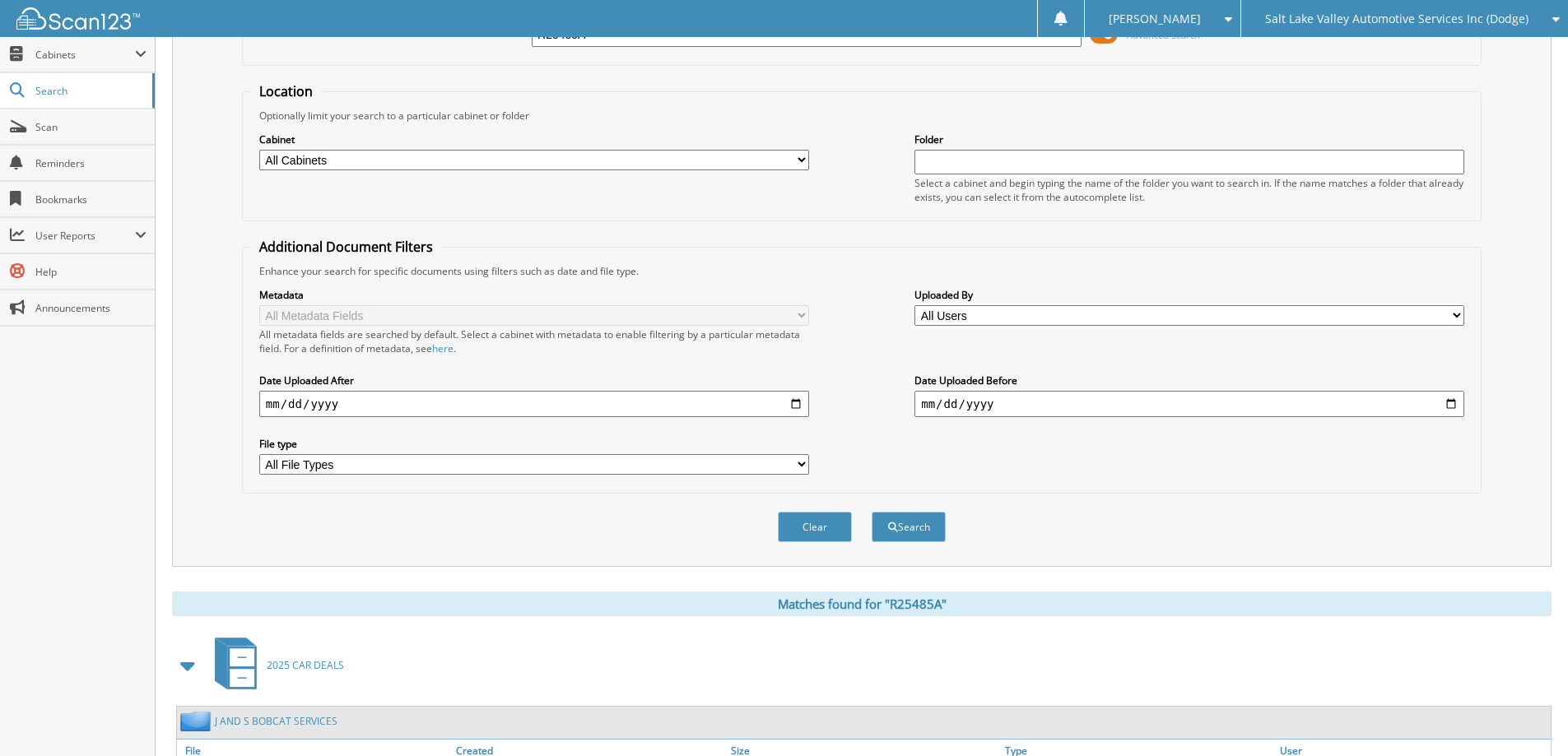
scroll to position [0, 0]
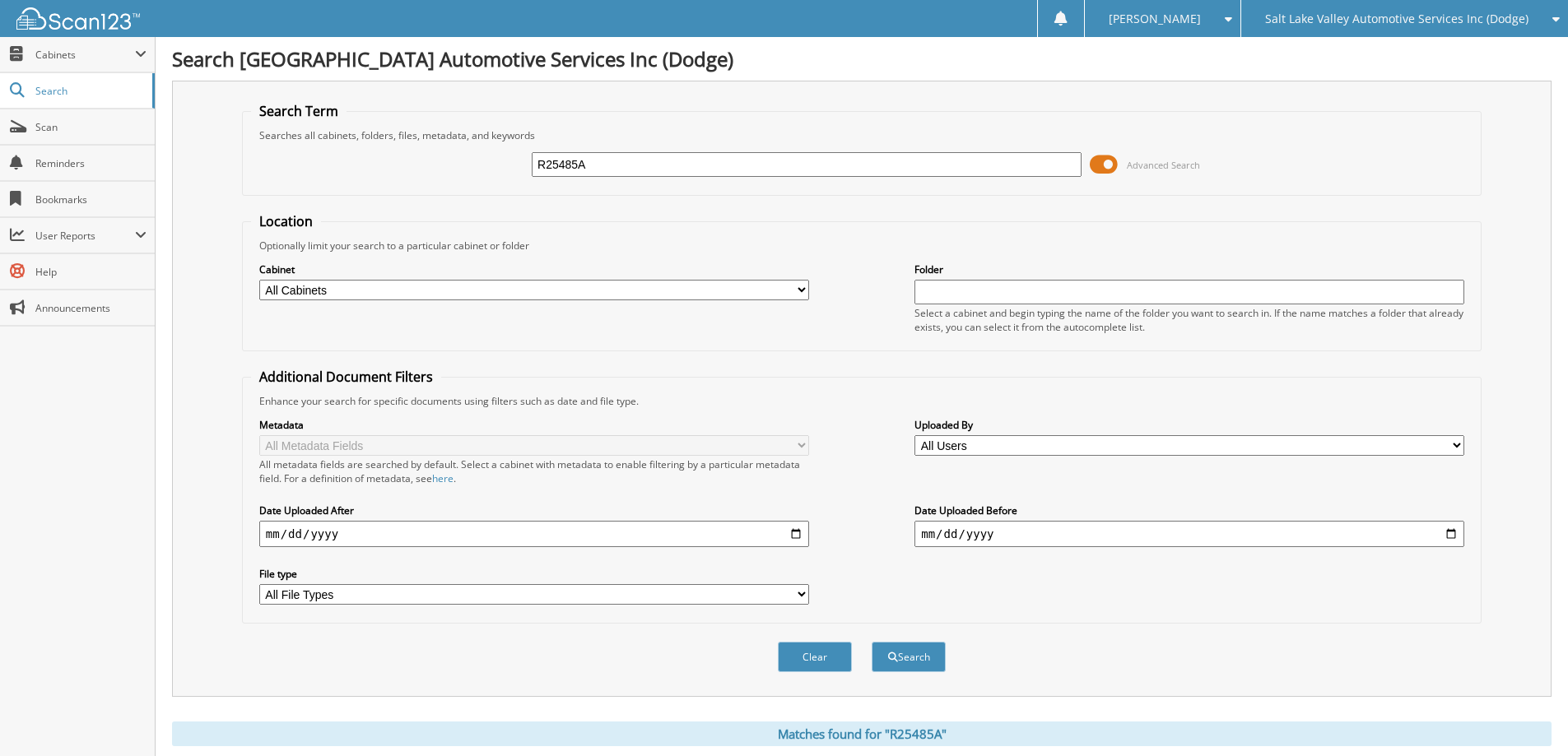
click at [690, 157] on input "R25485A" at bounding box center [806, 164] width 550 height 24
type input "R25517A"
click at [871, 642] on button "Search" at bounding box center [908, 657] width 74 height 30
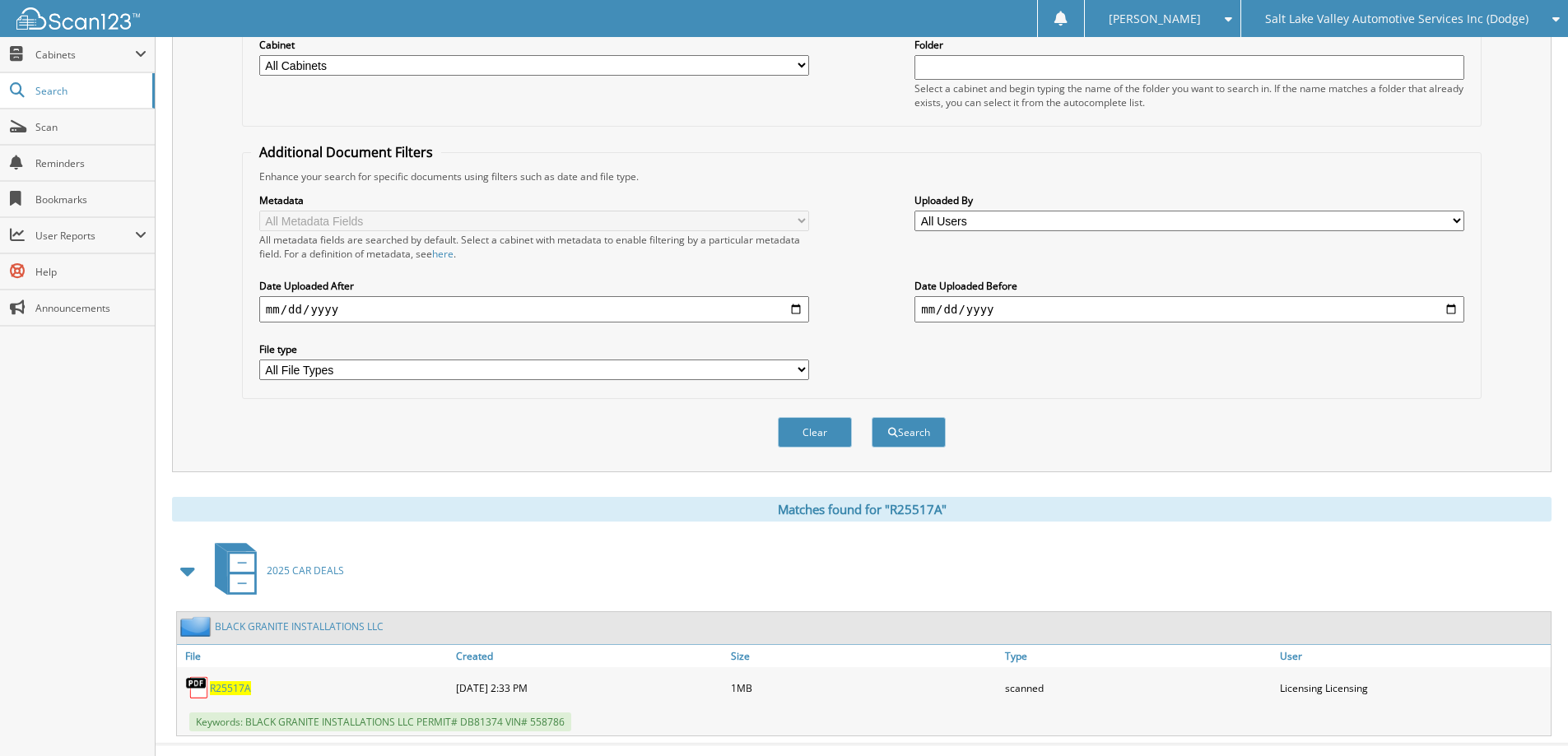
scroll to position [255, 0]
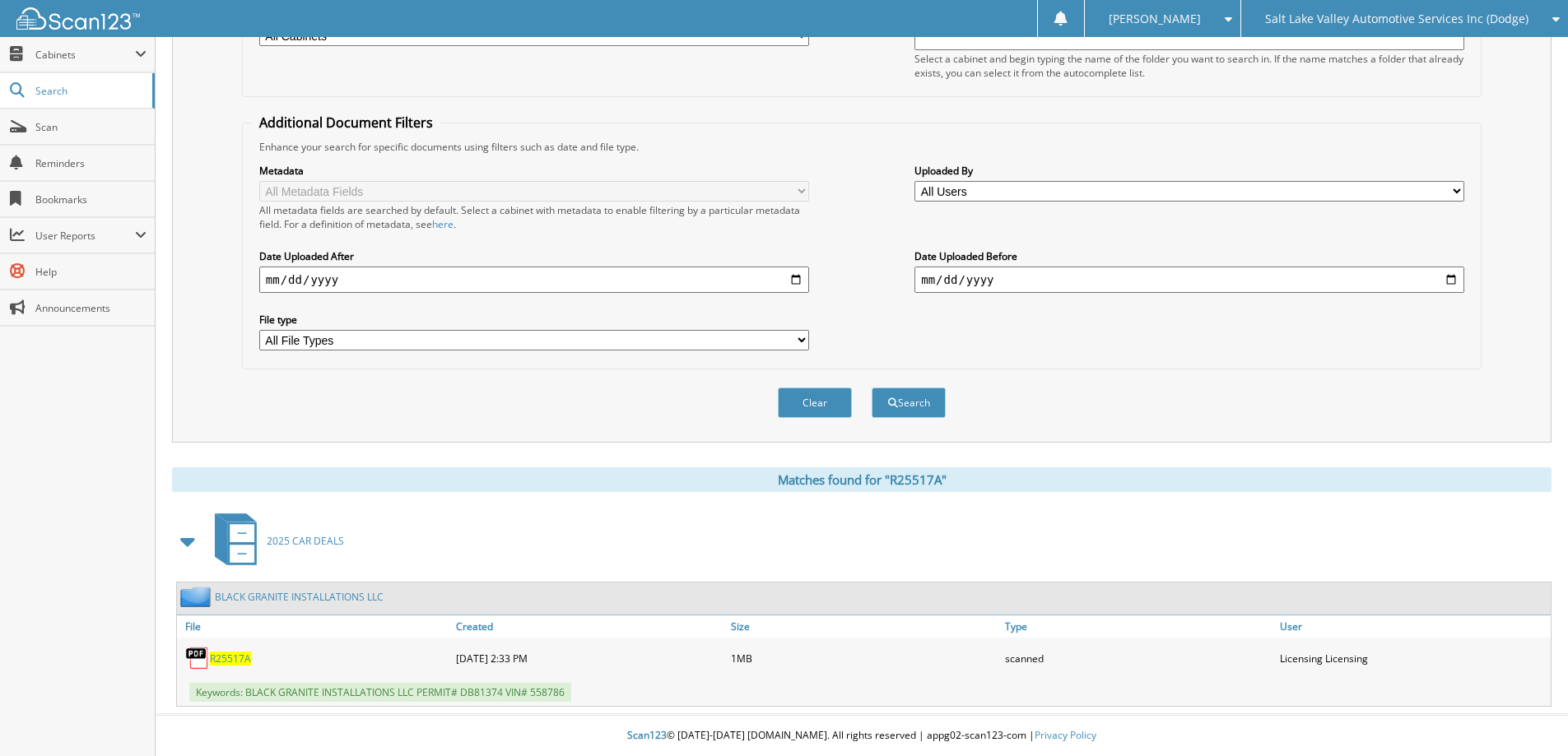
click at [233, 656] on span "R25517A" at bounding box center [230, 658] width 41 height 14
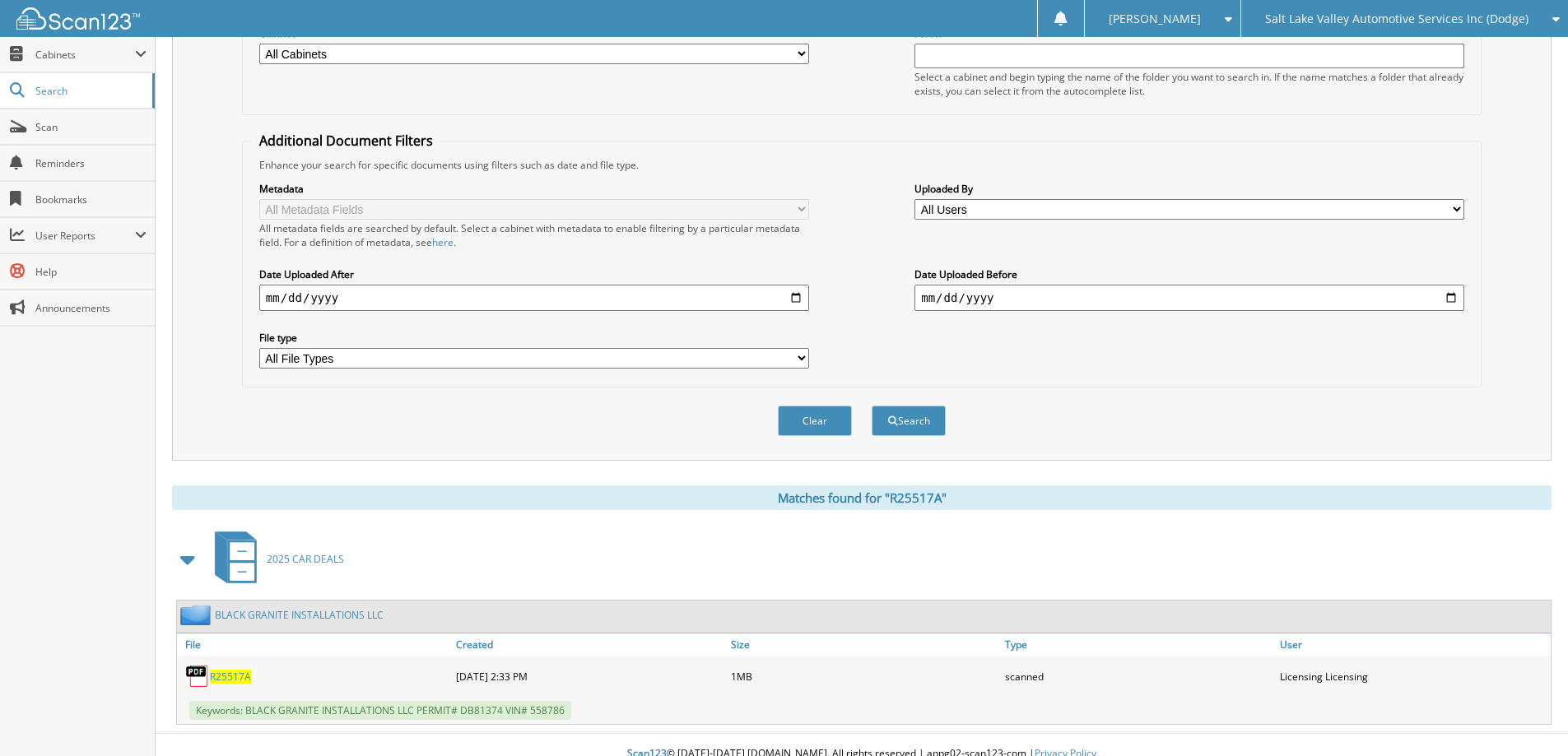
scroll to position [0, 0]
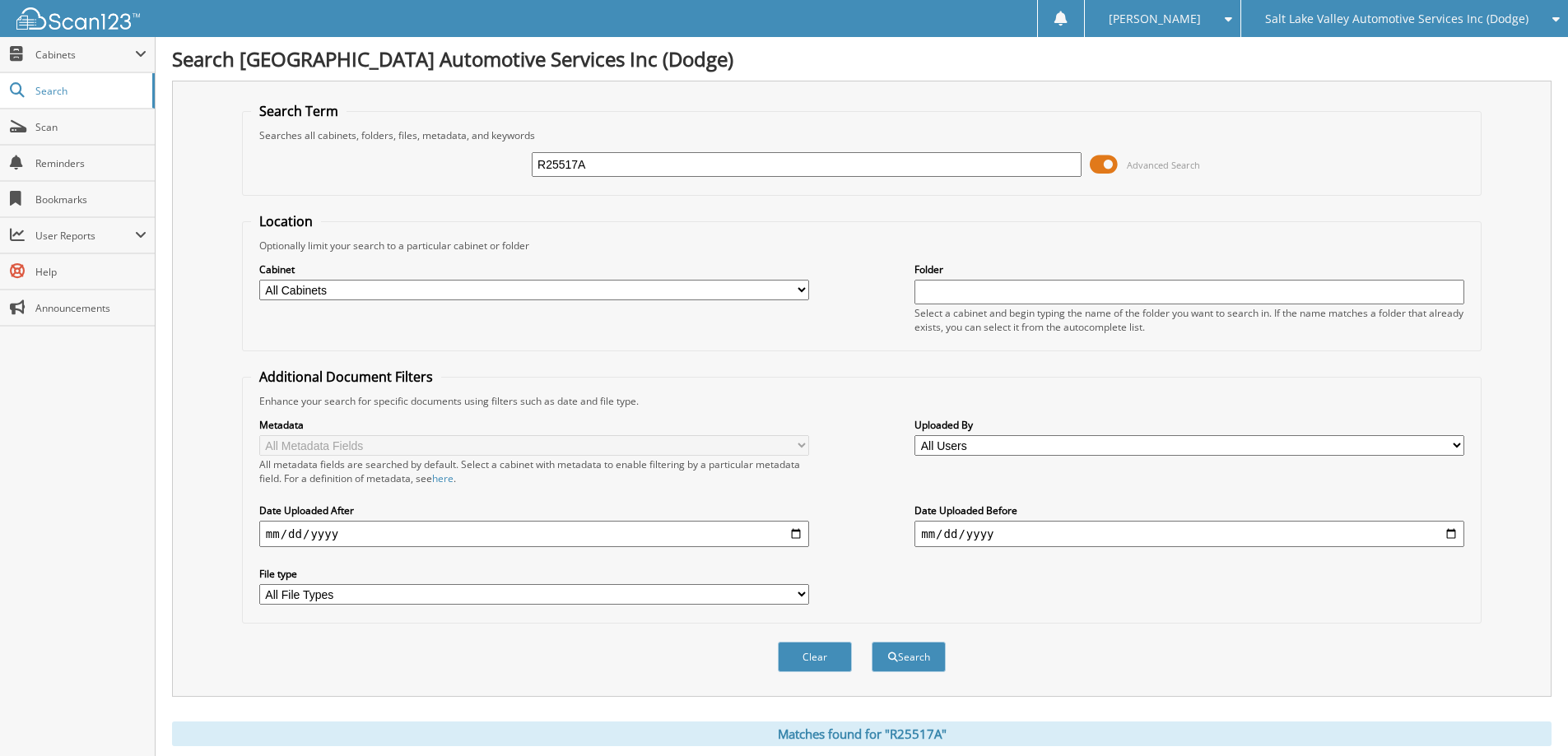
click at [788, 176] on input "R25517A" at bounding box center [806, 164] width 550 height 24
type input "S25395B"
click at [871, 642] on button "Search" at bounding box center [908, 657] width 74 height 30
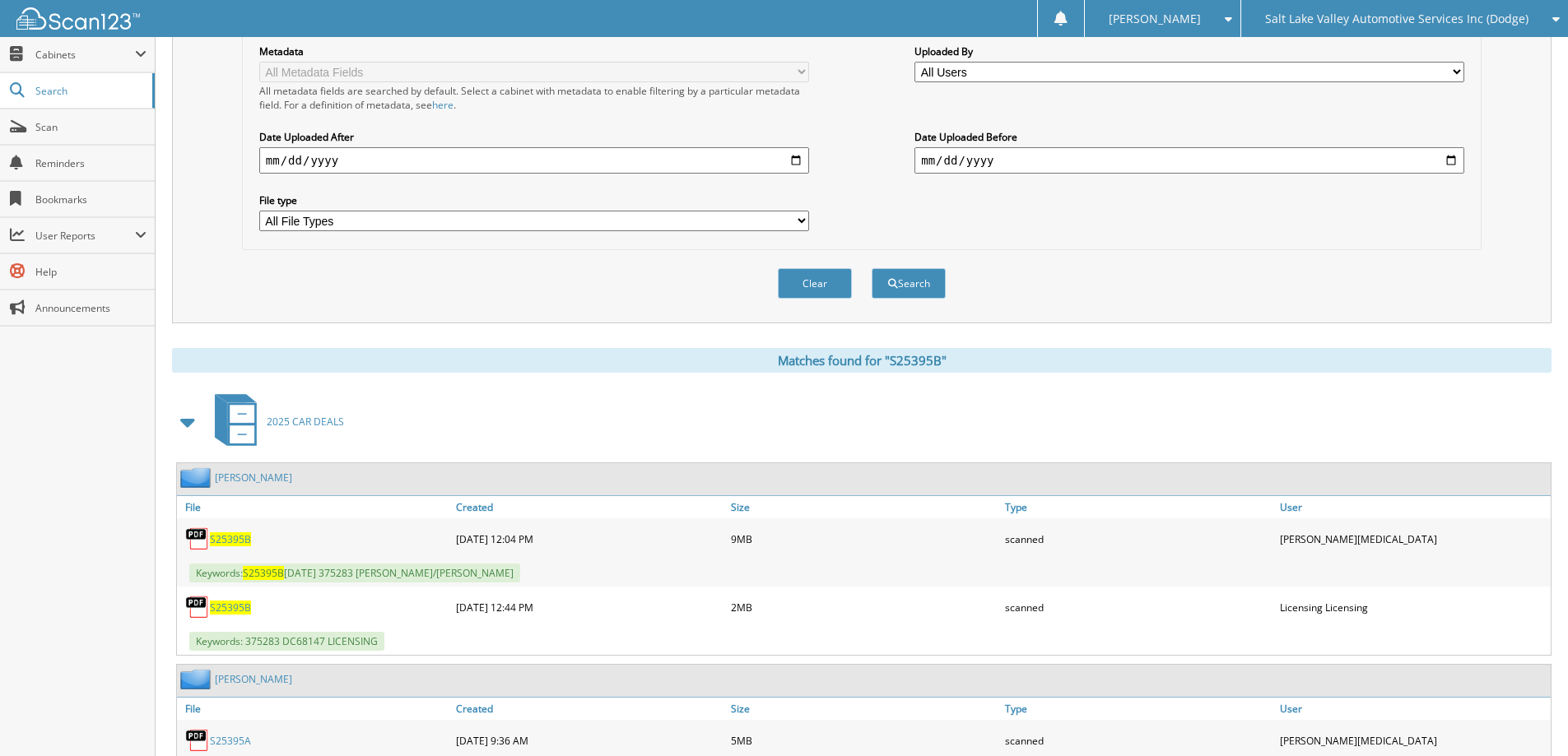
scroll to position [411, 0]
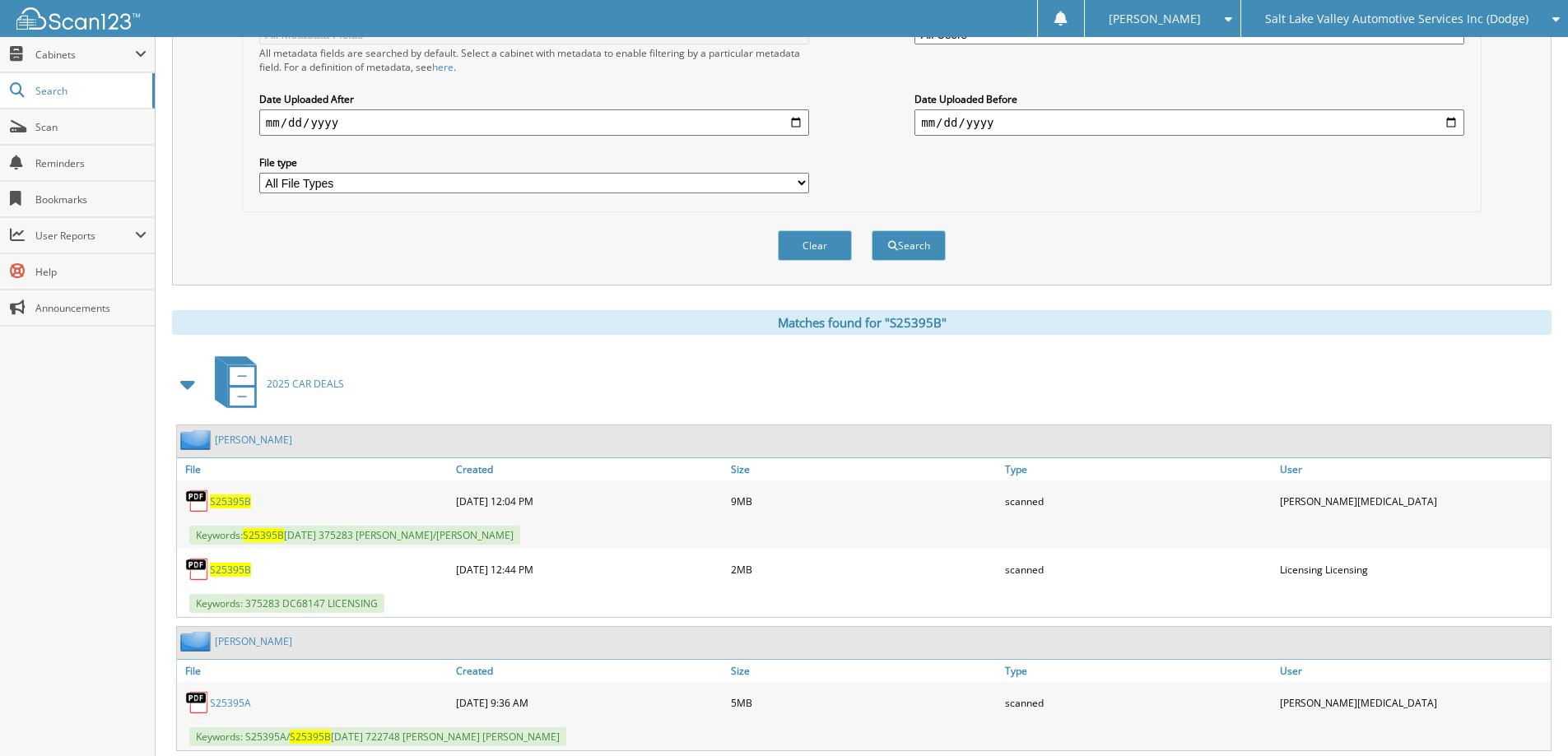
click at [244, 501] on span "S25395B" at bounding box center [230, 501] width 41 height 14
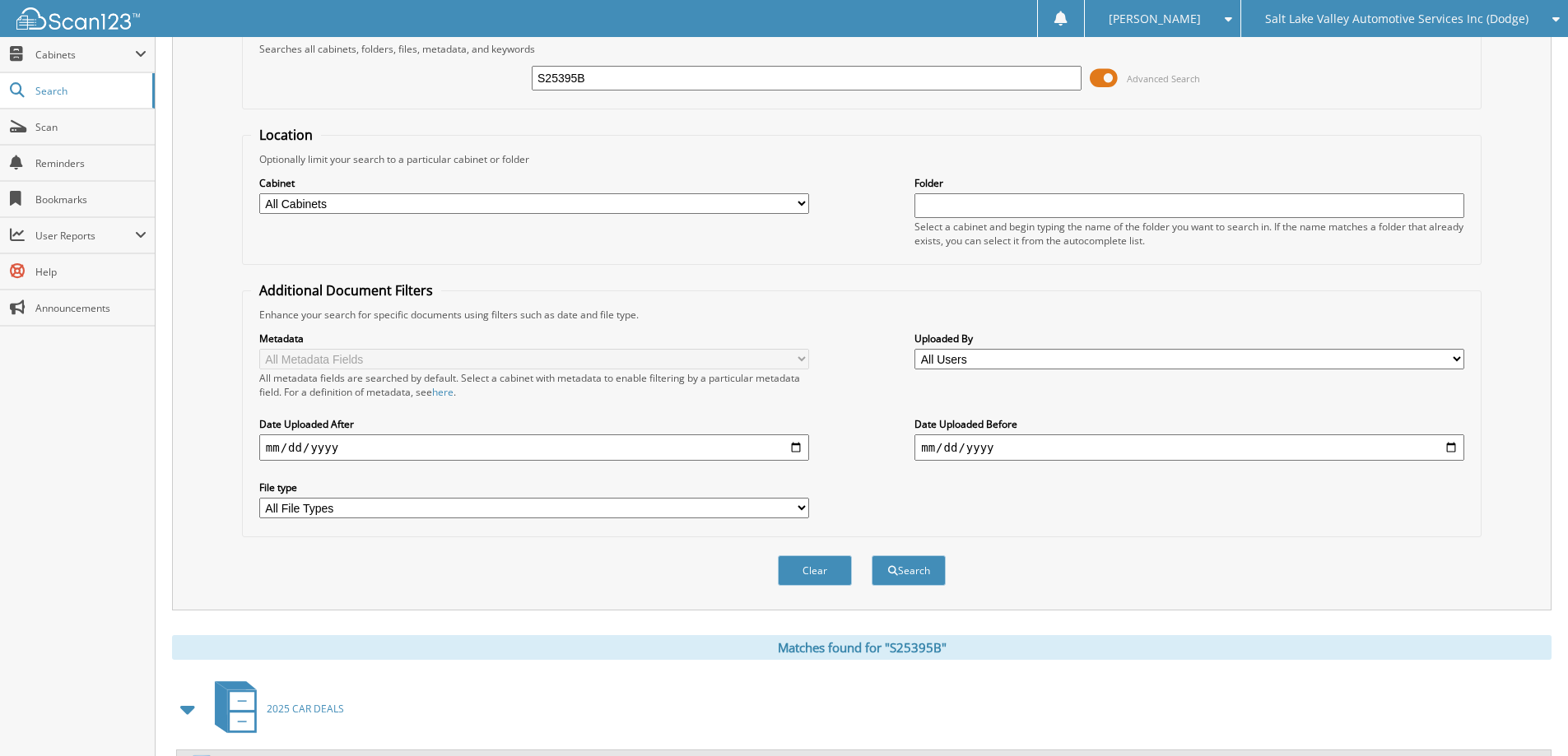
scroll to position [0, 0]
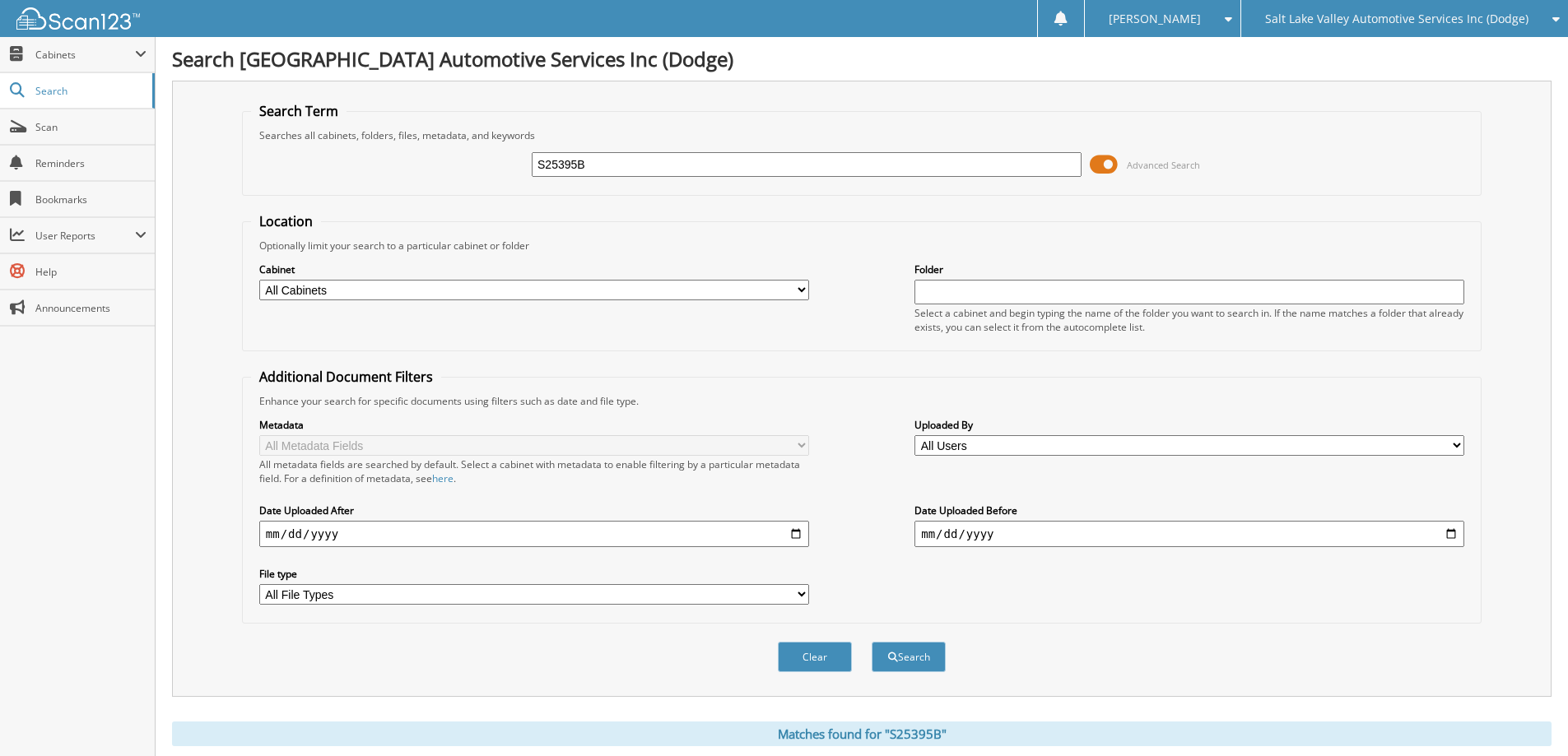
click at [742, 169] on input "S25395B" at bounding box center [806, 164] width 550 height 24
click at [740, 169] on input "S25395B" at bounding box center [806, 164] width 550 height 24
type input "D25309B"
click at [871, 642] on button "Search" at bounding box center [908, 657] width 74 height 30
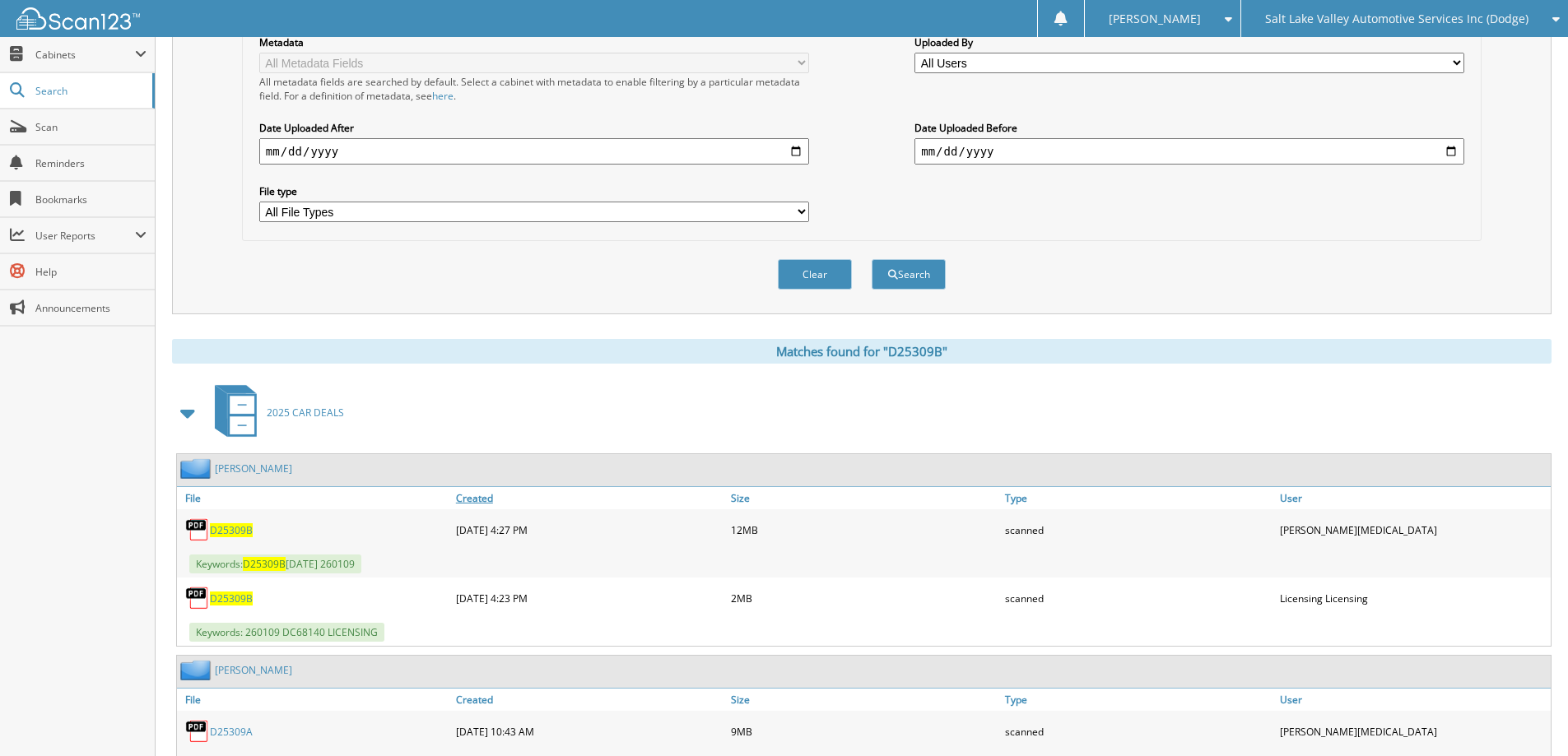
scroll to position [411, 0]
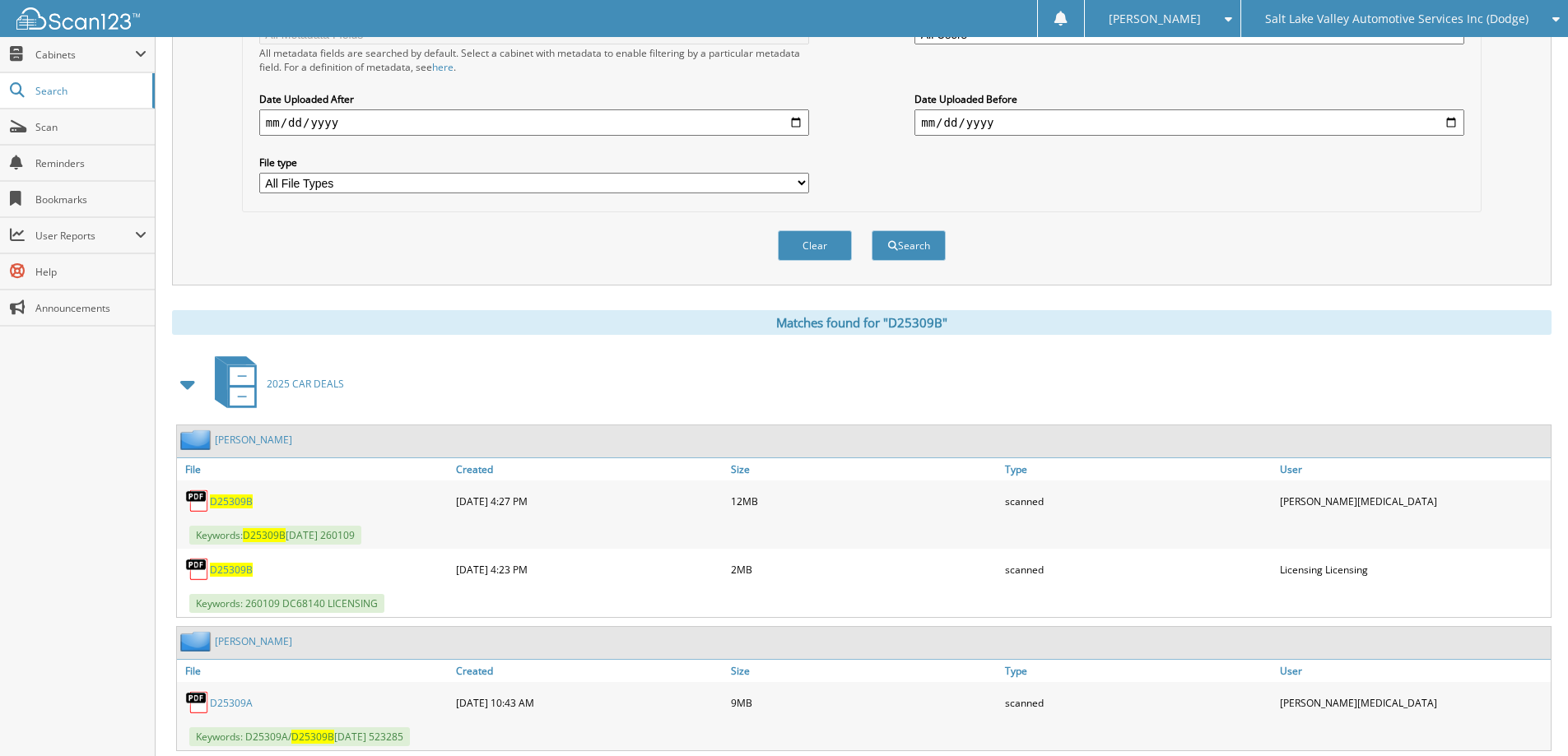
click at [238, 502] on span "D25309B" at bounding box center [231, 501] width 43 height 14
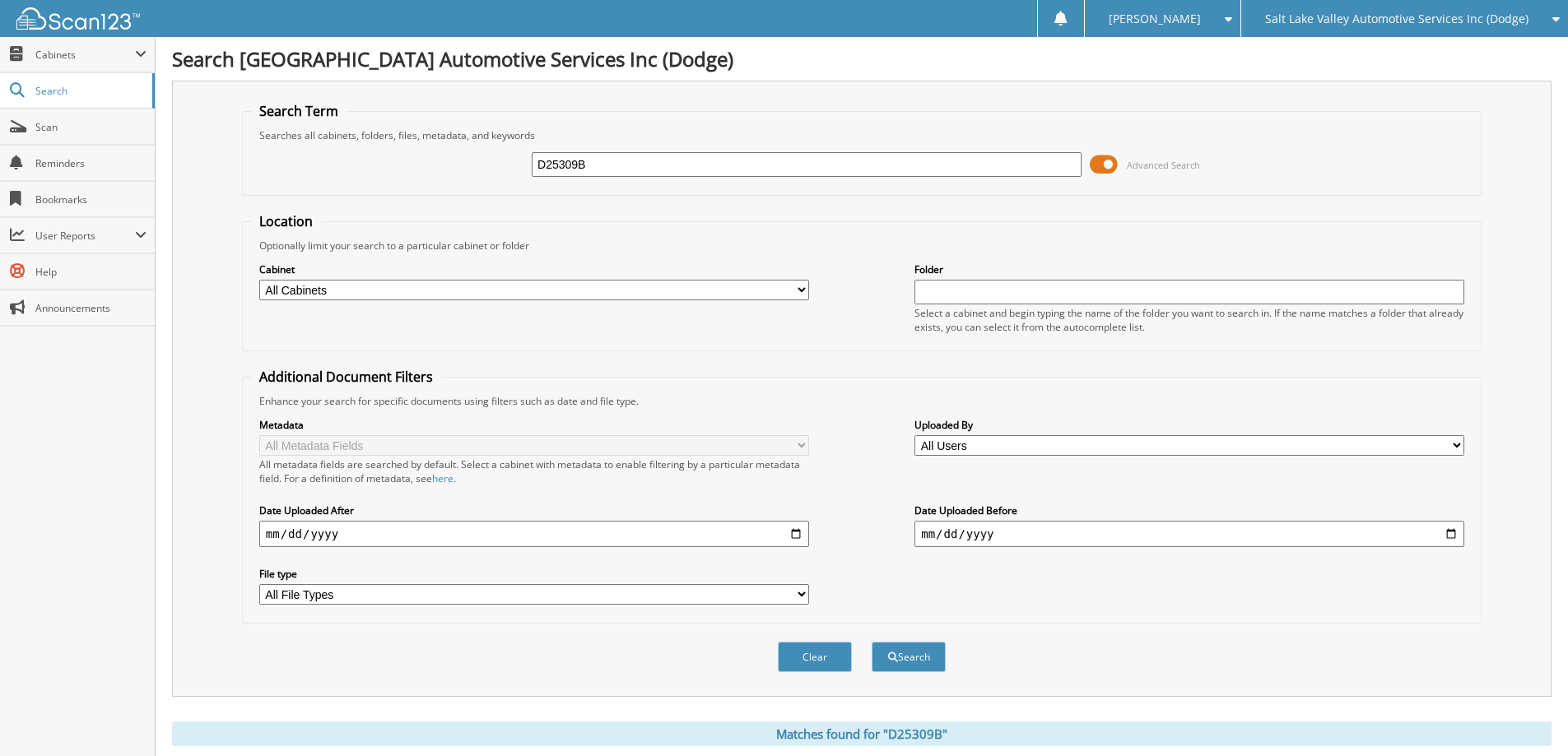
click at [875, 168] on input "D25309B" at bounding box center [806, 164] width 550 height 24
click at [875, 172] on input "D25309B" at bounding box center [806, 164] width 550 height 24
type input "j24619d"
click at [871, 642] on button "Search" at bounding box center [908, 657] width 74 height 30
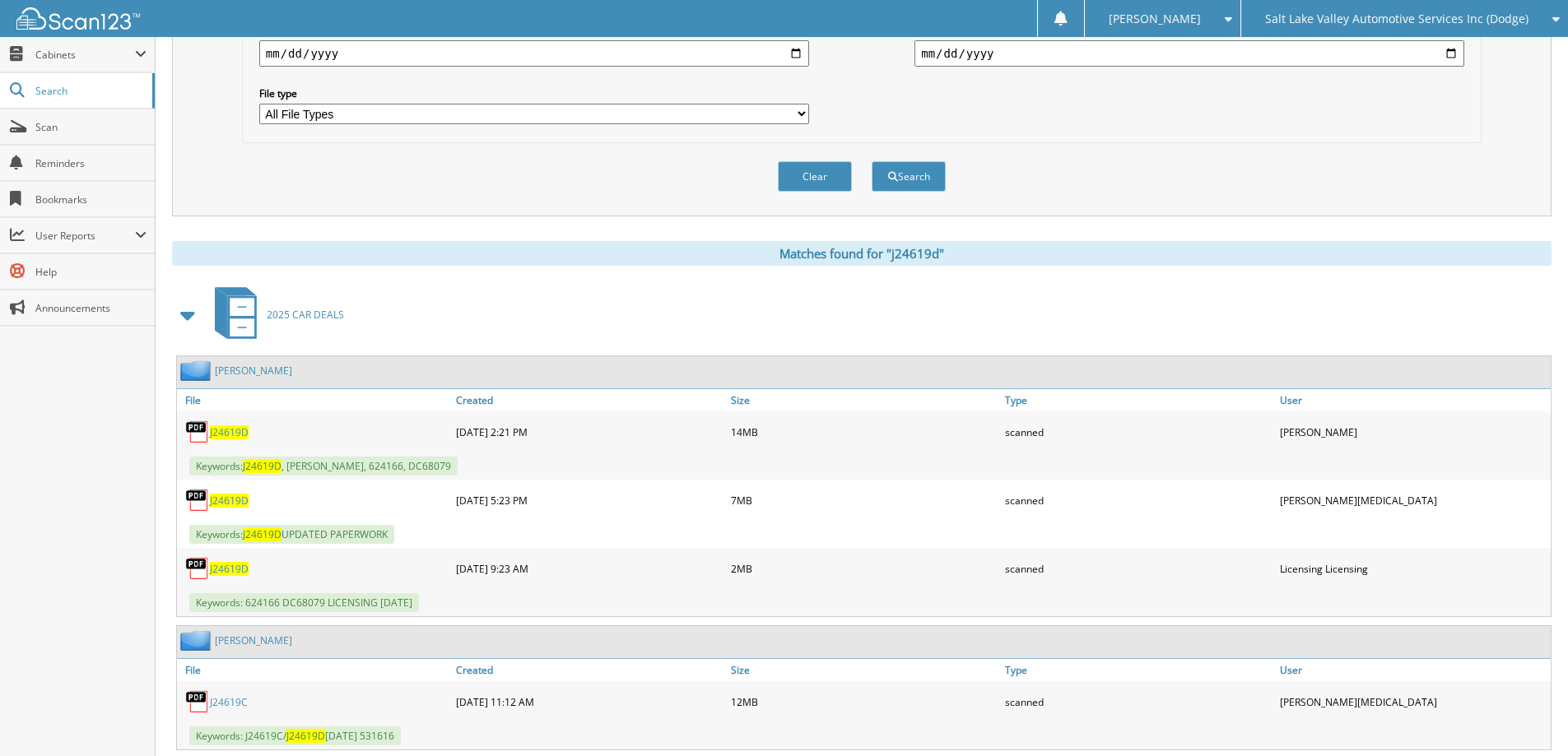
scroll to position [658, 0]
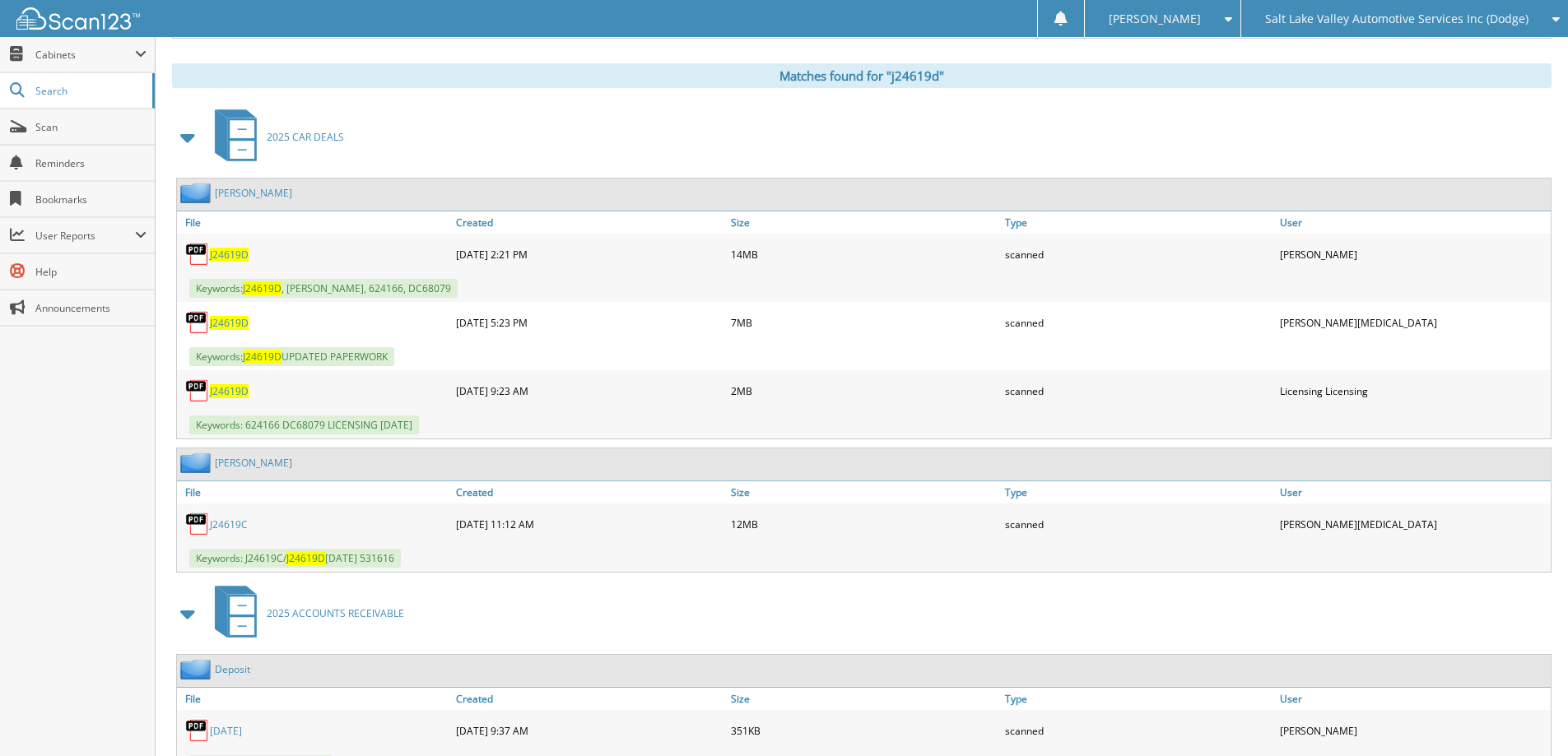
click at [228, 325] on span "J24619D" at bounding box center [229, 322] width 39 height 14
click at [228, 259] on span "J24619D" at bounding box center [229, 254] width 39 height 14
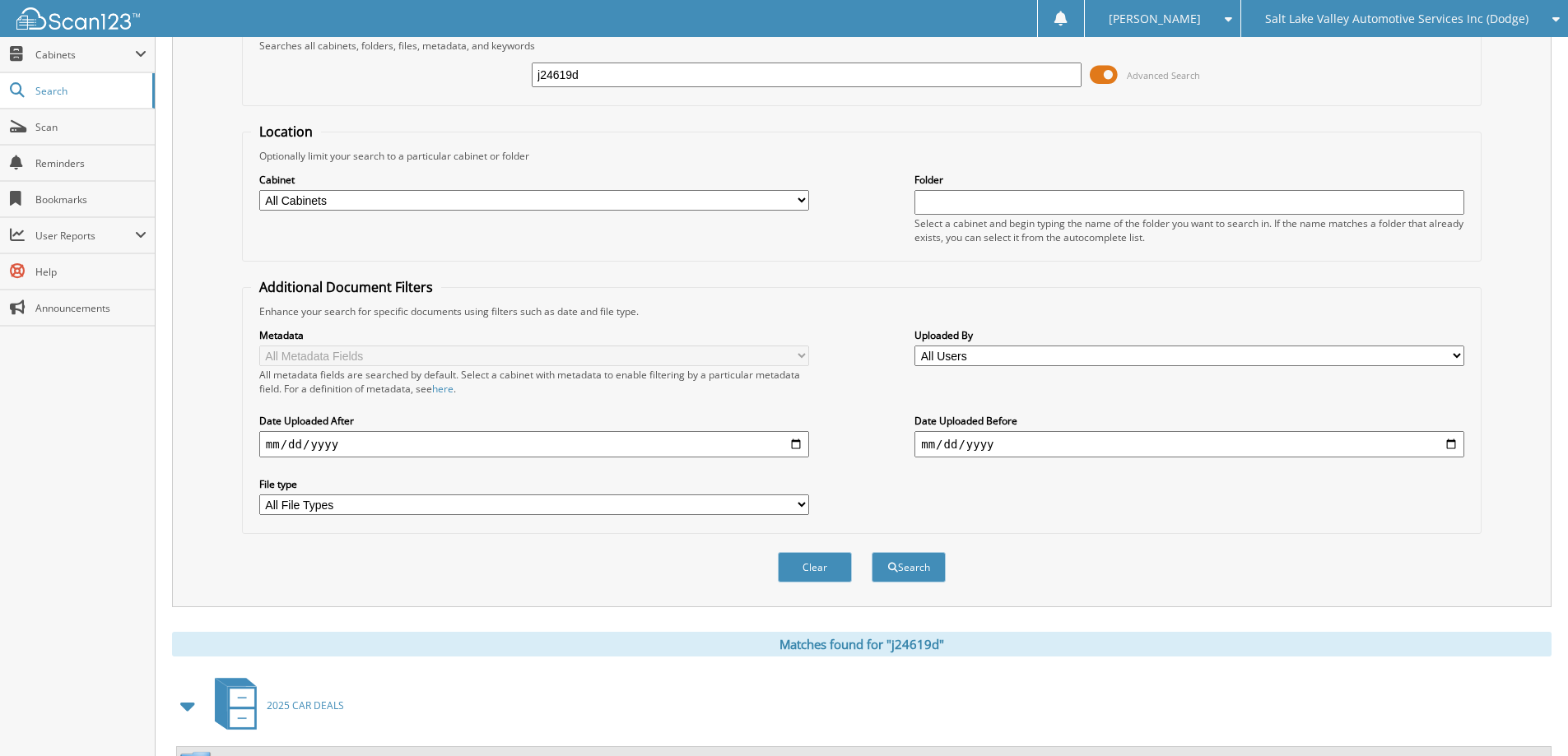
scroll to position [0, 0]
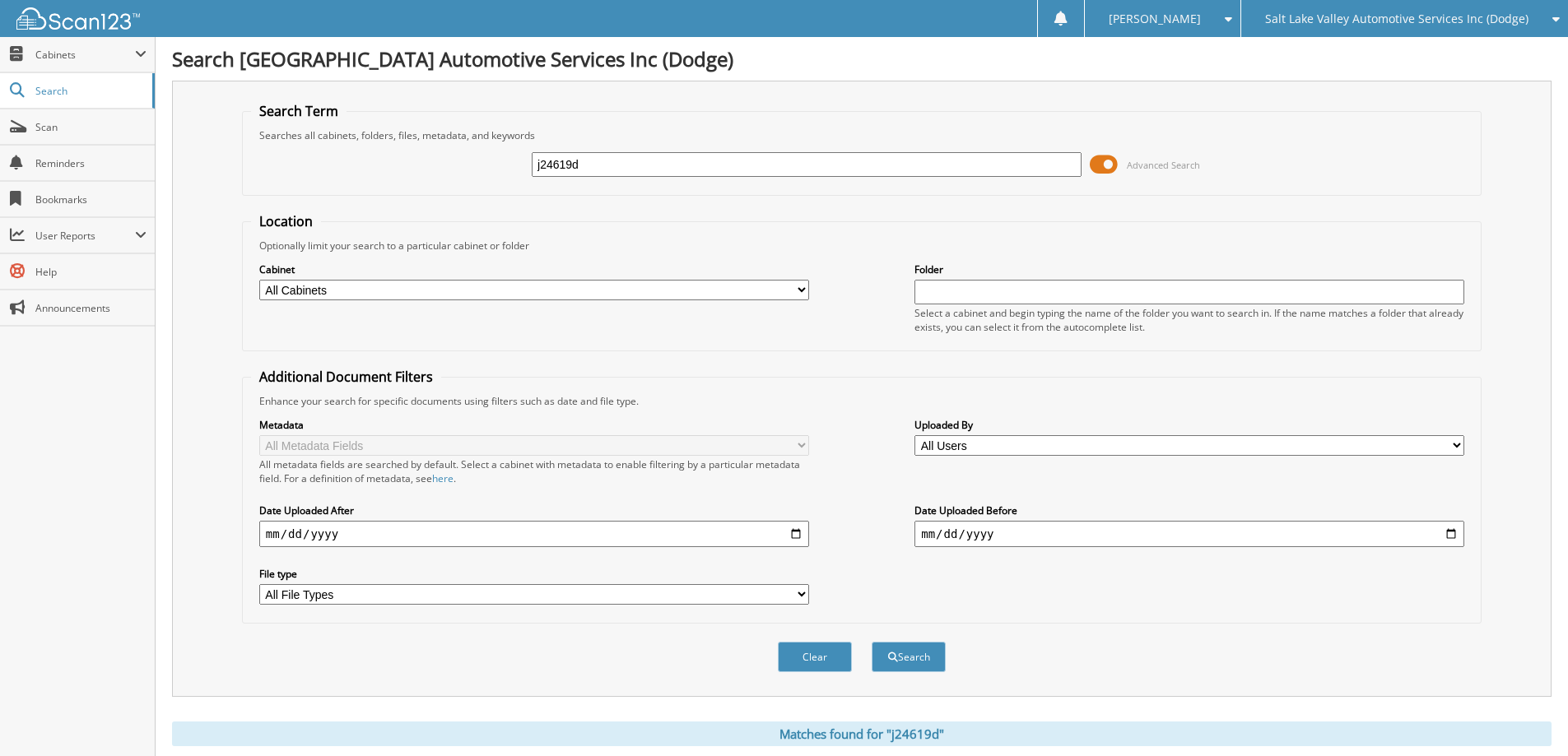
click at [797, 162] on input "j24619d" at bounding box center [806, 164] width 550 height 24
type input "J25081B"
click at [871, 642] on button "Search" at bounding box center [908, 657] width 74 height 30
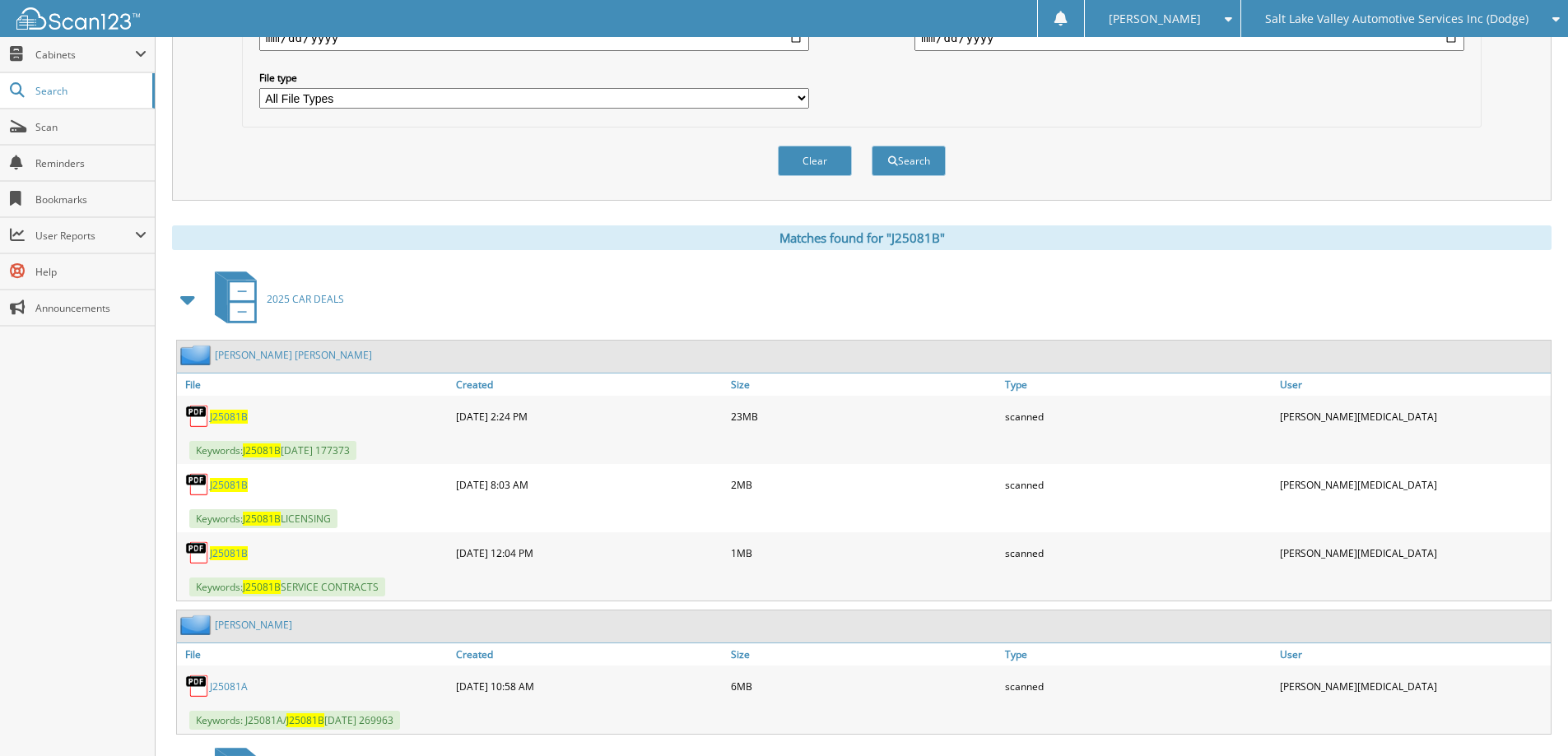
scroll to position [658, 0]
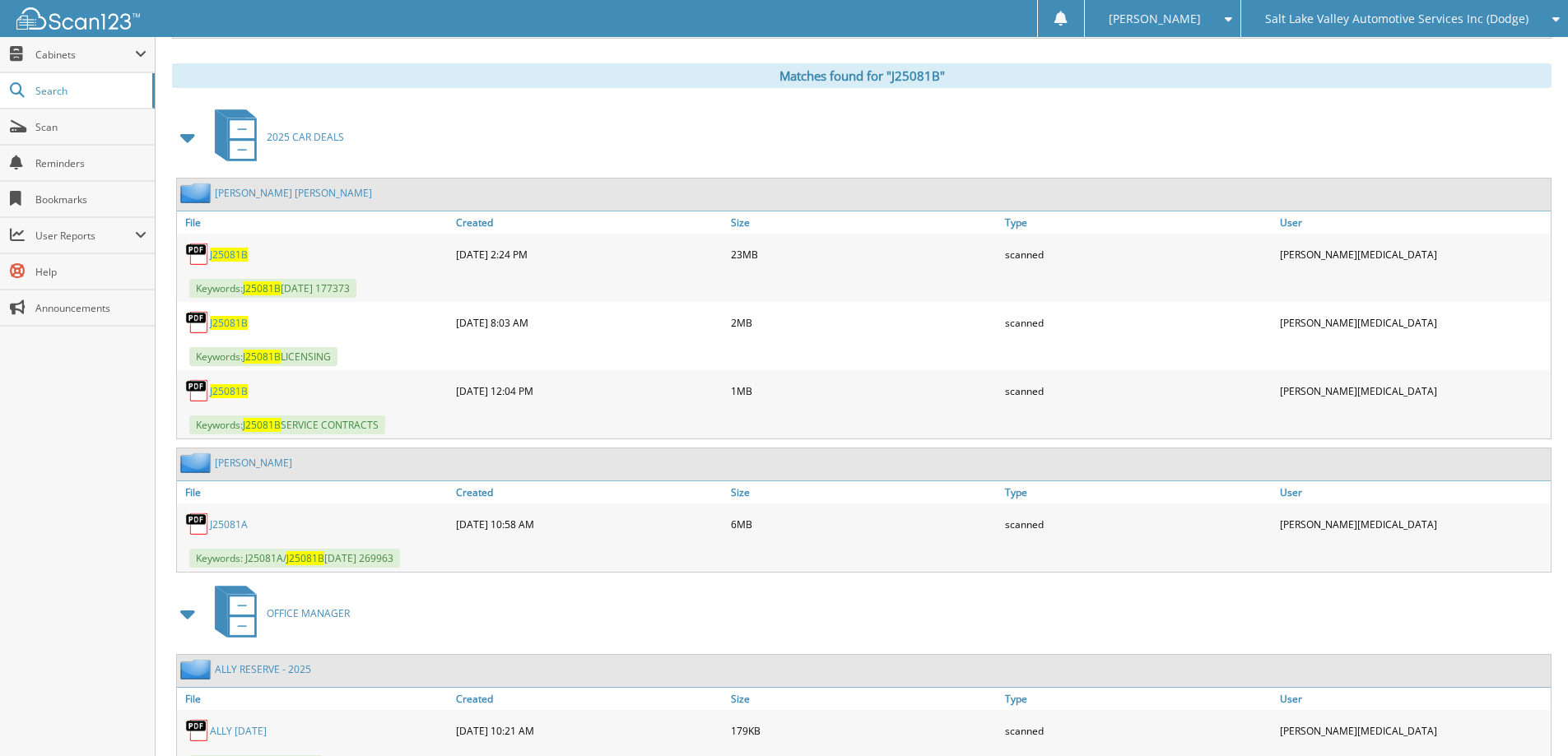
click at [231, 395] on span "J25081B" at bounding box center [228, 391] width 38 height 14
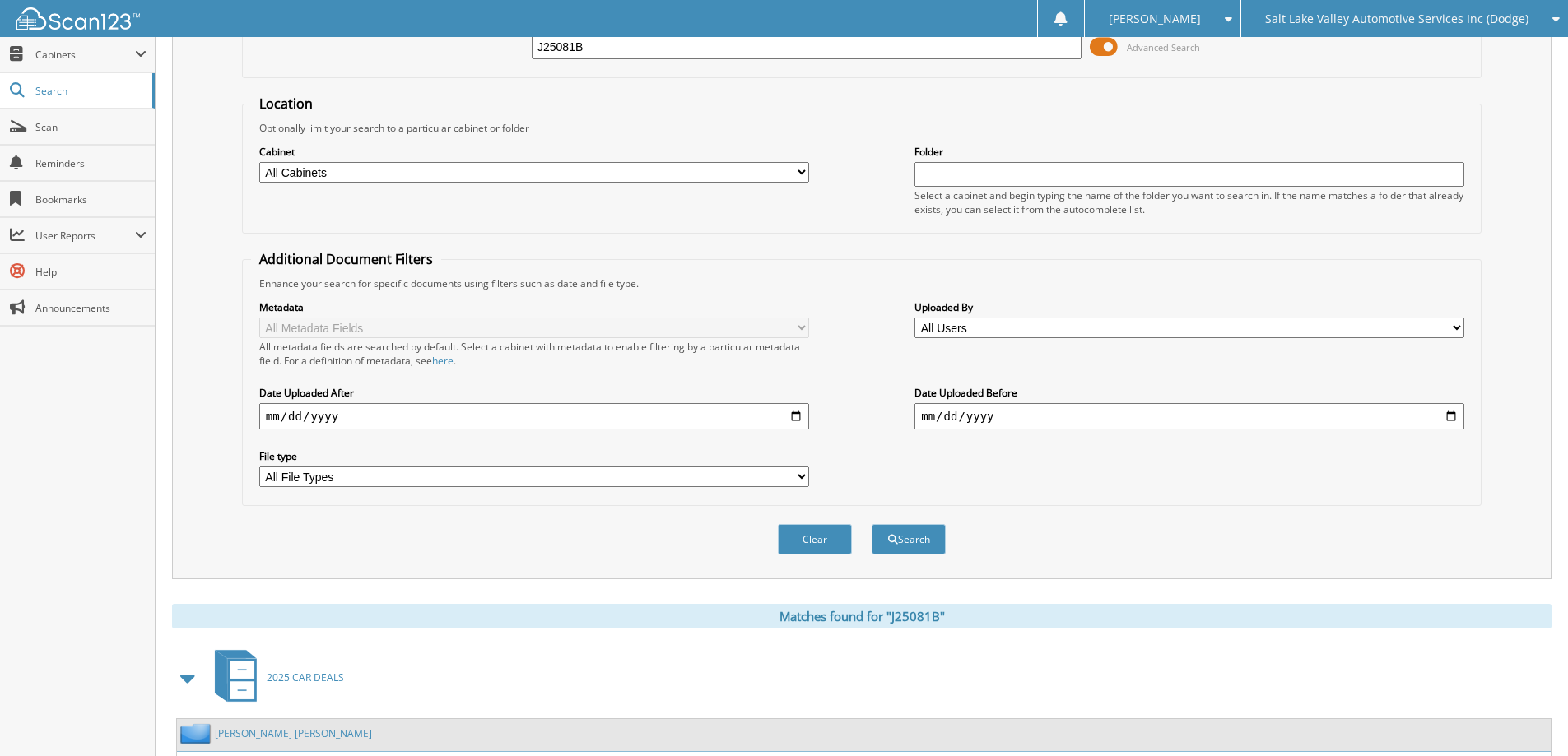
scroll to position [0, 0]
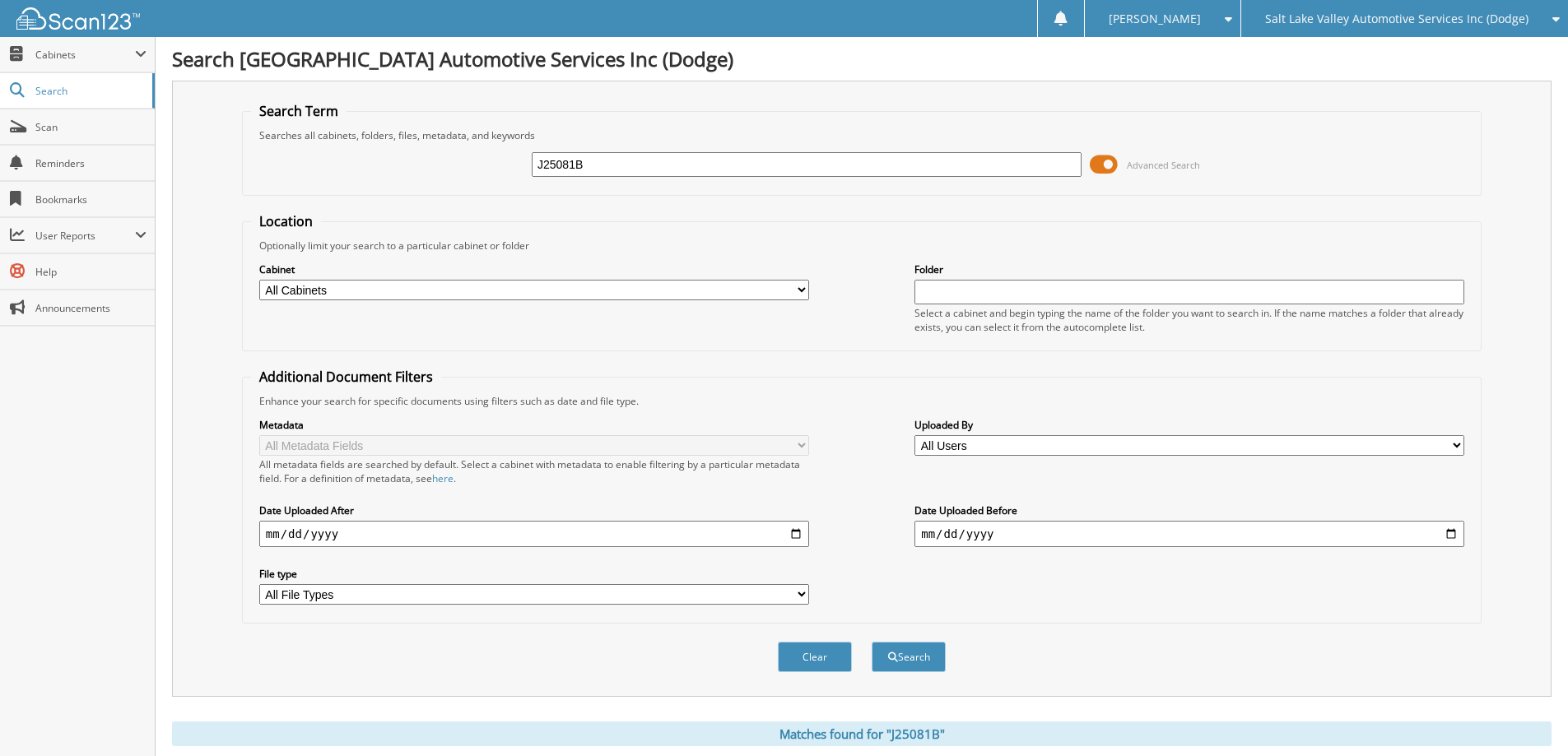
click at [698, 160] on input "J25081B" at bounding box center [806, 164] width 550 height 24
type input "J25131B"
click at [871, 642] on button "Search" at bounding box center [908, 657] width 74 height 30
click at [800, 165] on input "J25131B" at bounding box center [806, 164] width 550 height 24
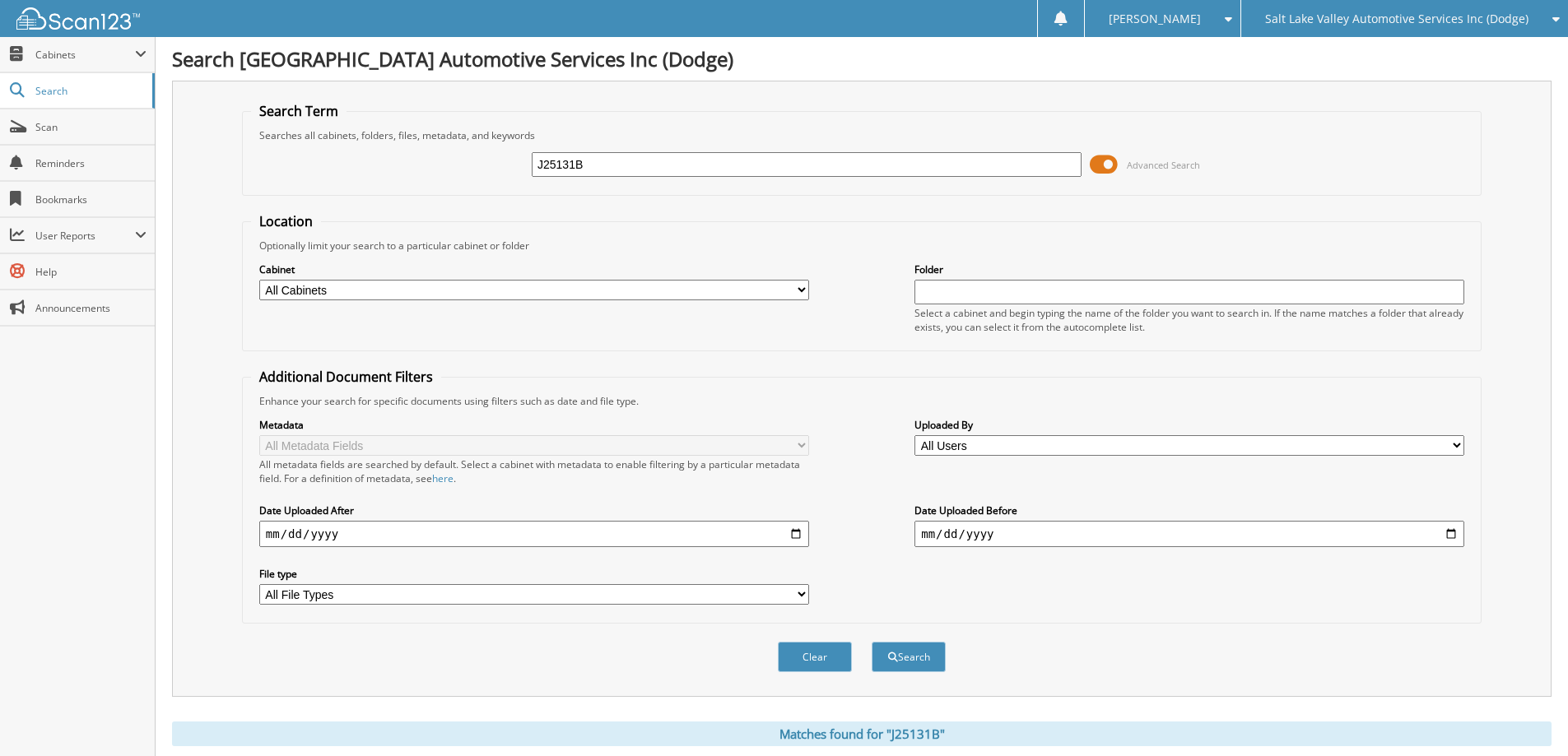
click at [800, 165] on input "J25131B" at bounding box center [806, 164] width 550 height 24
type input "J25451B"
click at [871, 642] on button "Search" at bounding box center [908, 657] width 74 height 30
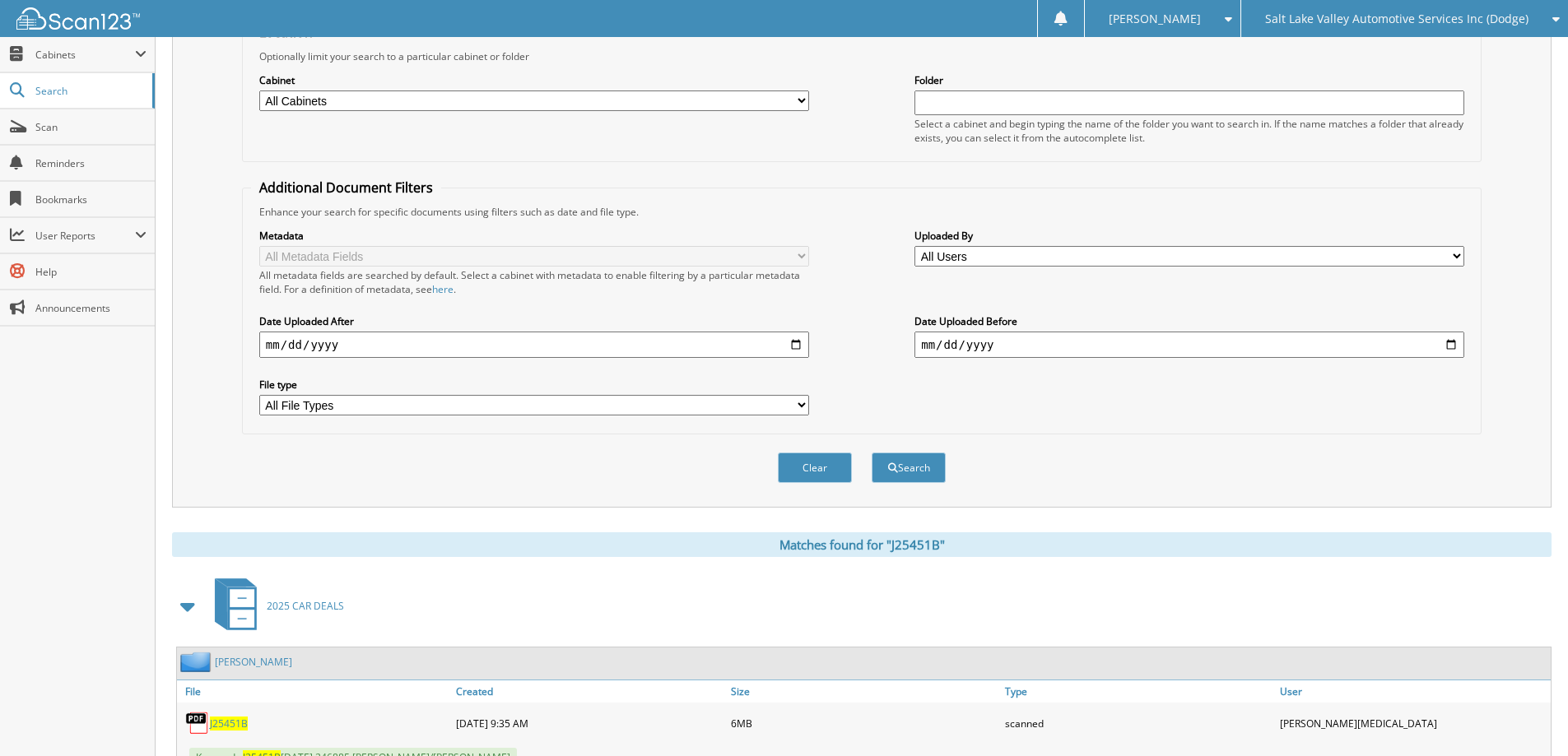
scroll to position [411, 0]
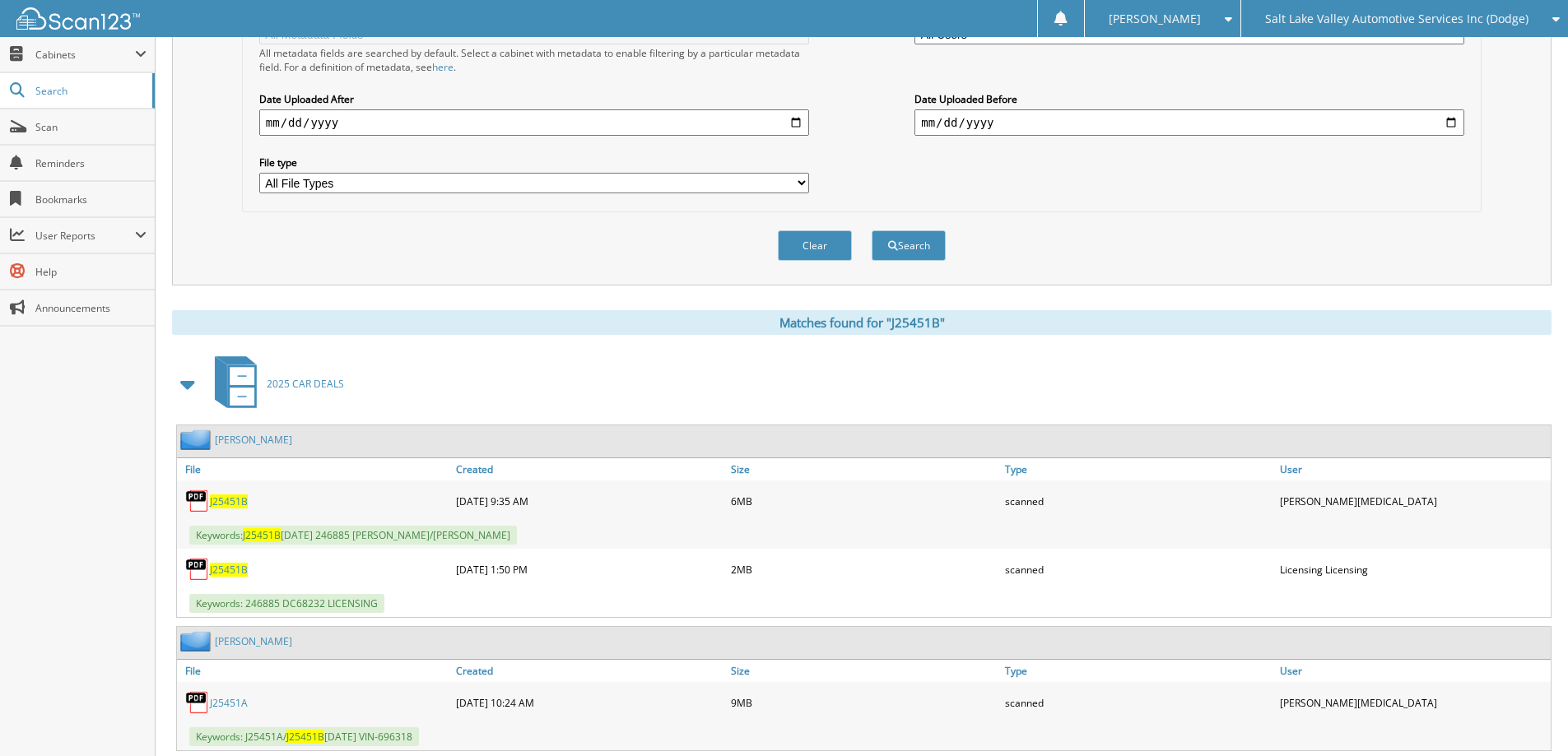
click at [230, 500] on span "J25451B" at bounding box center [228, 501] width 38 height 14
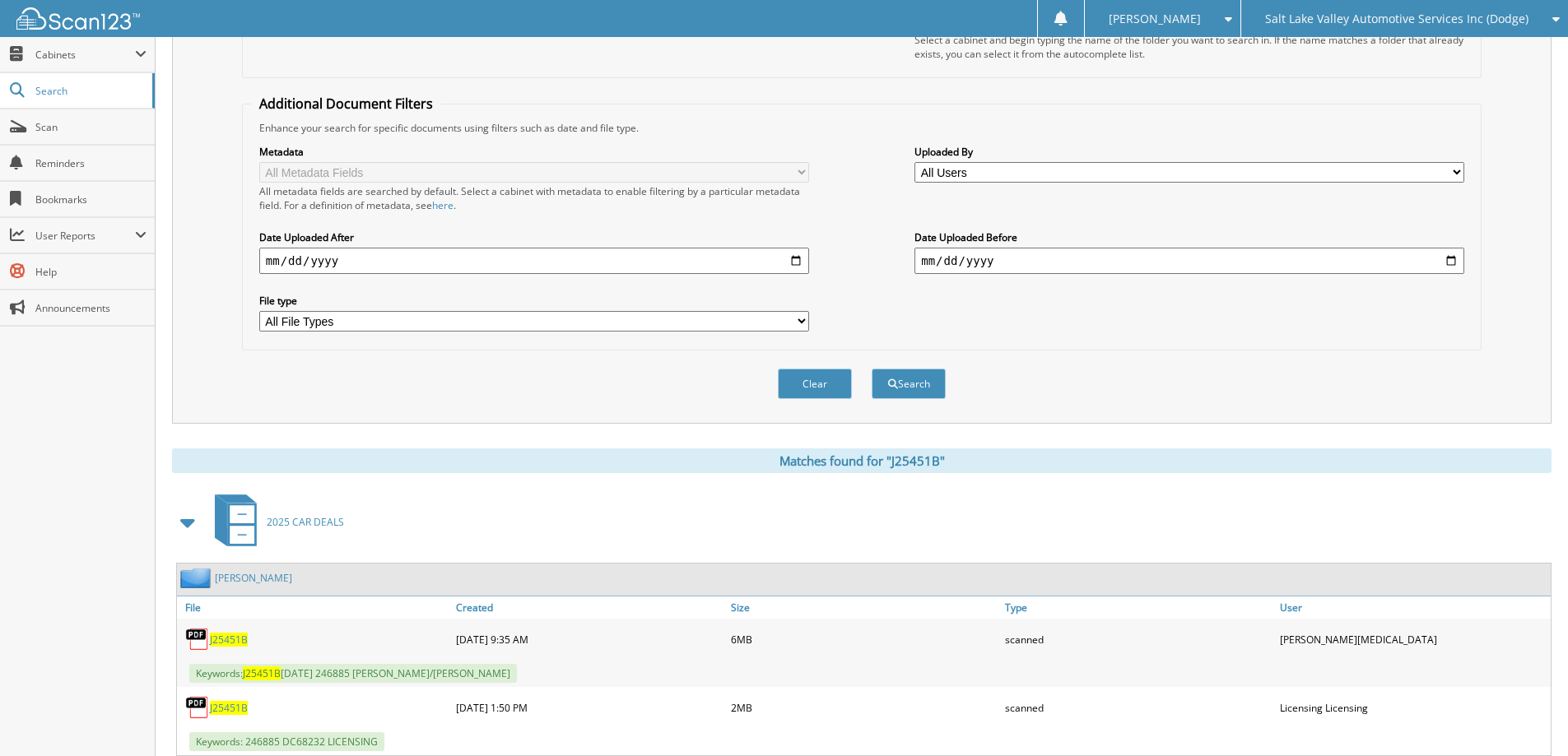
scroll to position [0, 0]
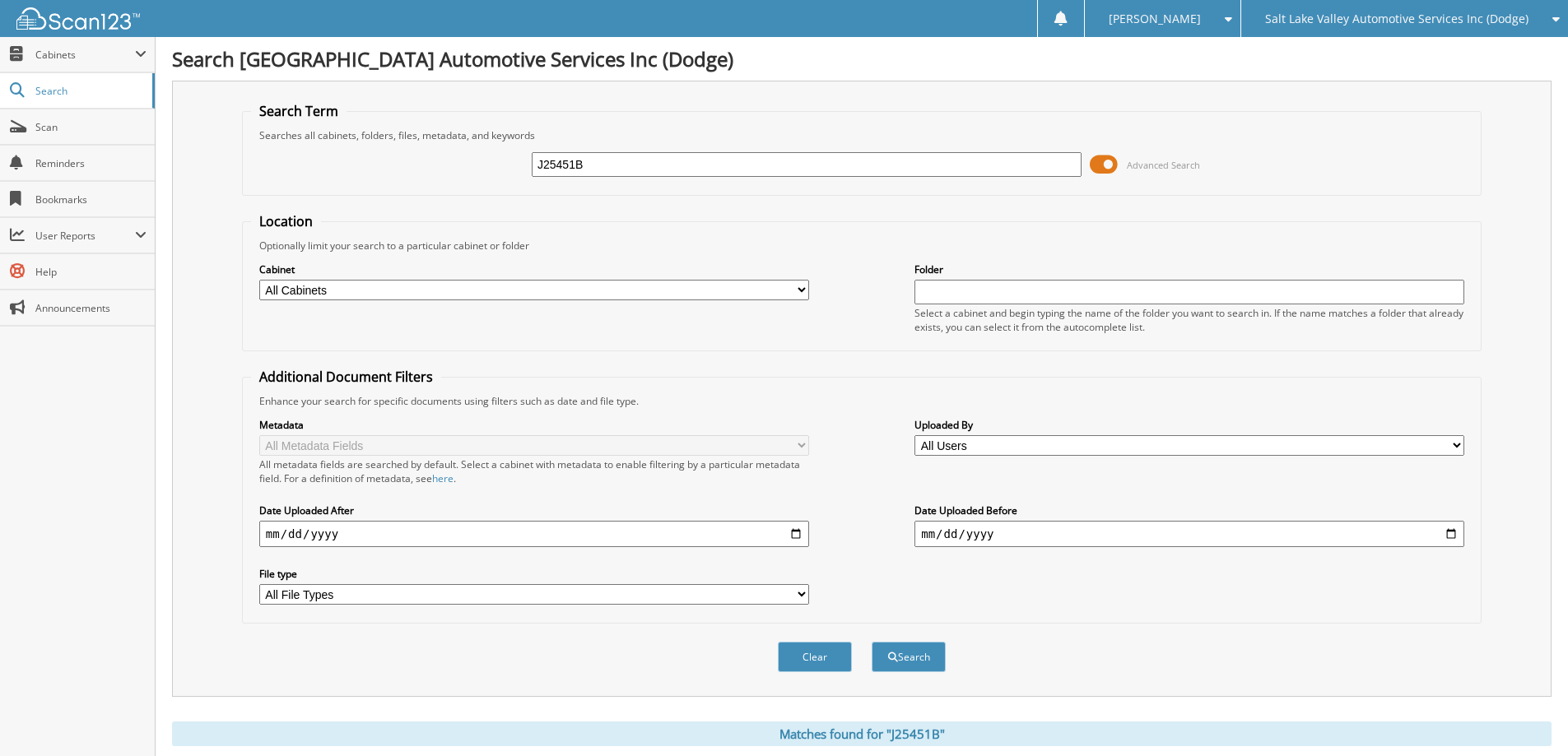
click at [633, 173] on input "J25451B" at bounding box center [806, 164] width 550 height 24
type input "R24846D"
click at [871, 642] on button "Search" at bounding box center [908, 657] width 74 height 30
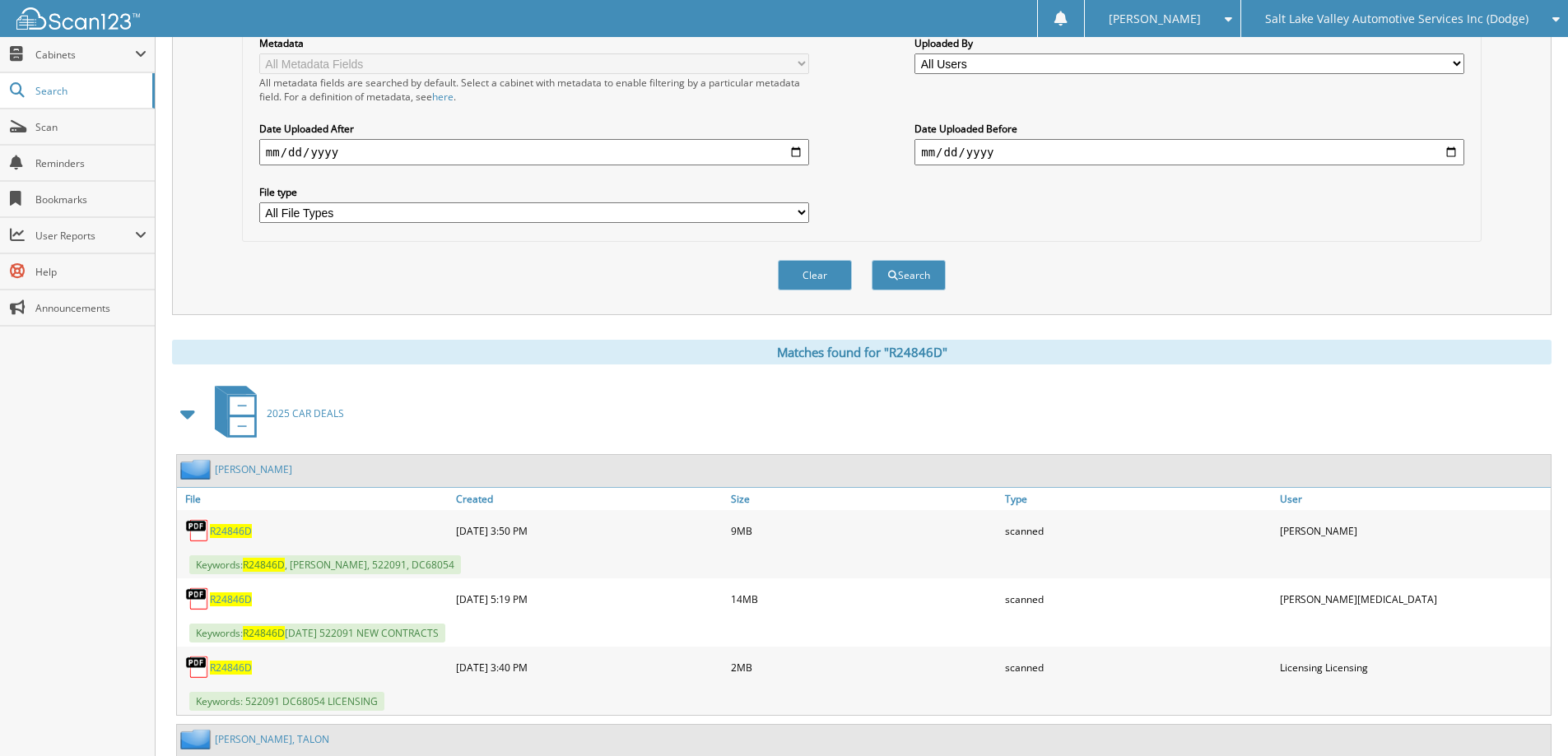
scroll to position [411, 0]
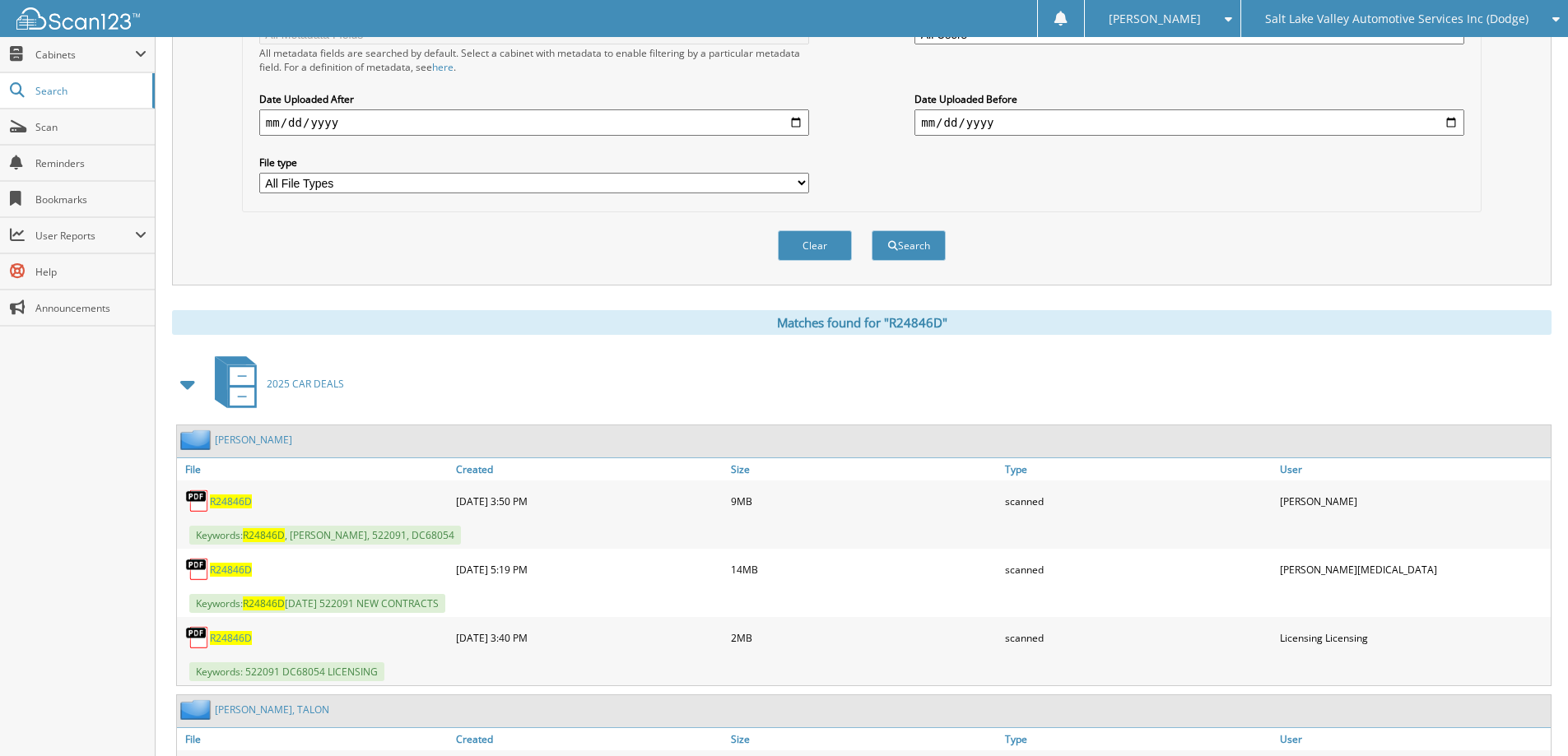
click at [244, 504] on span "R24846D" at bounding box center [231, 501] width 42 height 14
click at [216, 567] on span "R24846D" at bounding box center [231, 570] width 42 height 14
